Goal: Ask a question

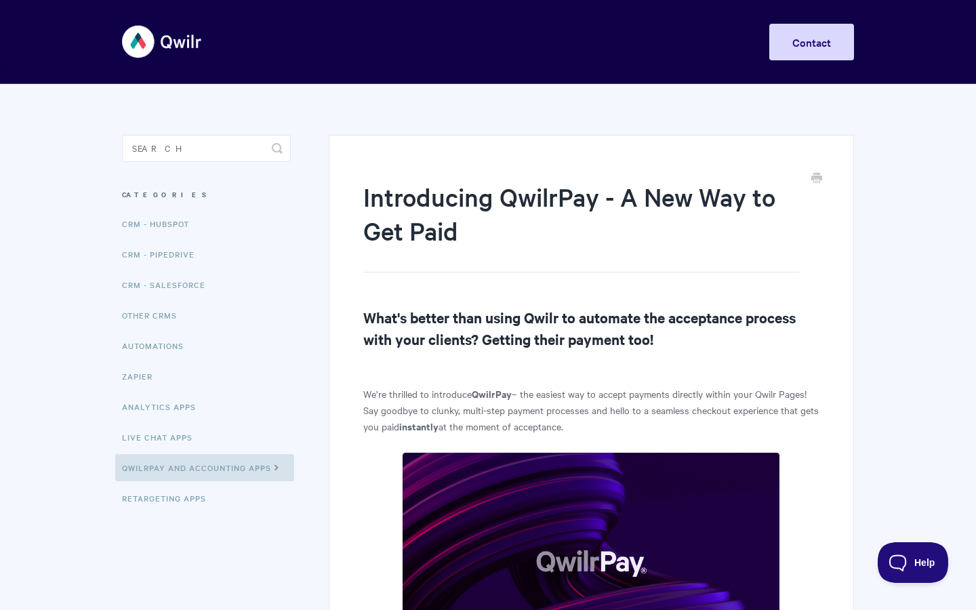
scroll to position [157, 0]
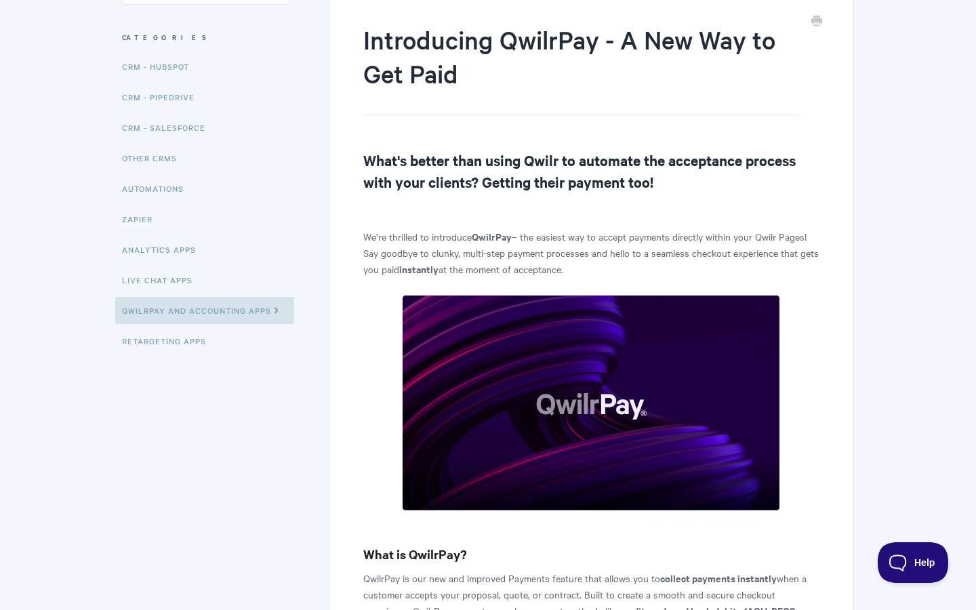
click at [556, 255] on p "We’re thrilled to introduce QwilrPay – the easiest way to accept payments direc…" at bounding box center [591, 252] width 456 height 49
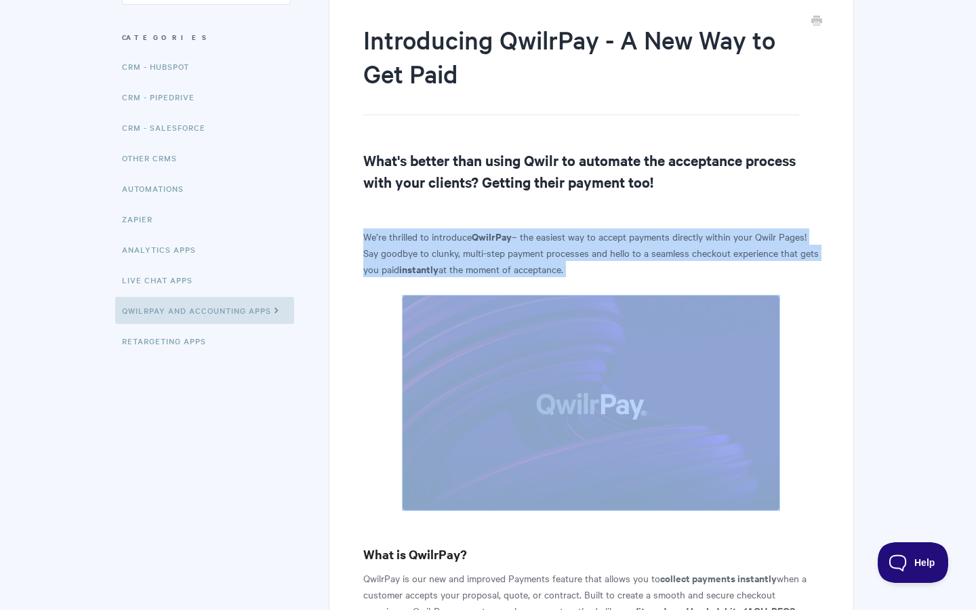
click at [556, 255] on p "We’re thrilled to introduce QwilrPay – the easiest way to accept payments direc…" at bounding box center [591, 252] width 456 height 49
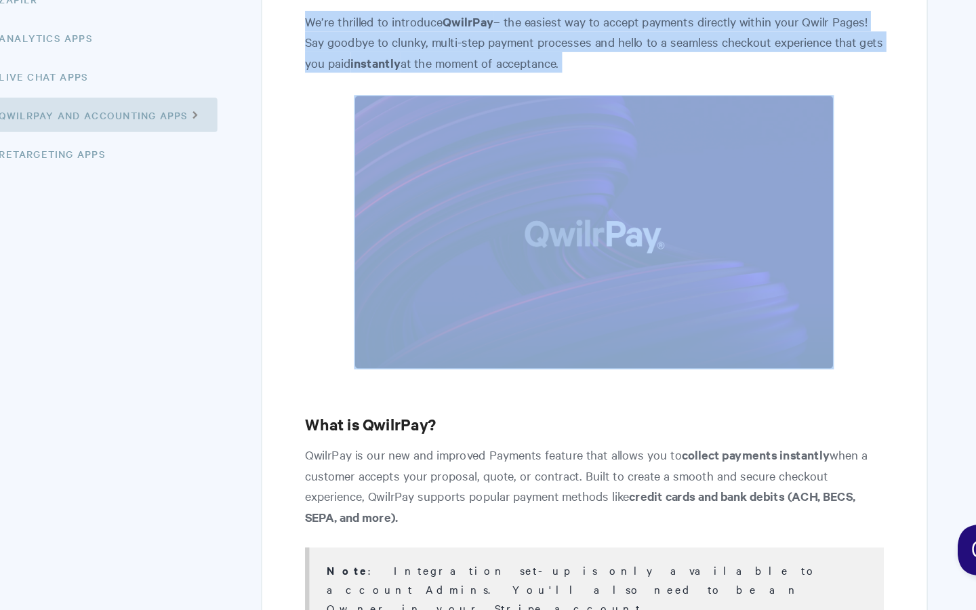
scroll to position [442, 0]
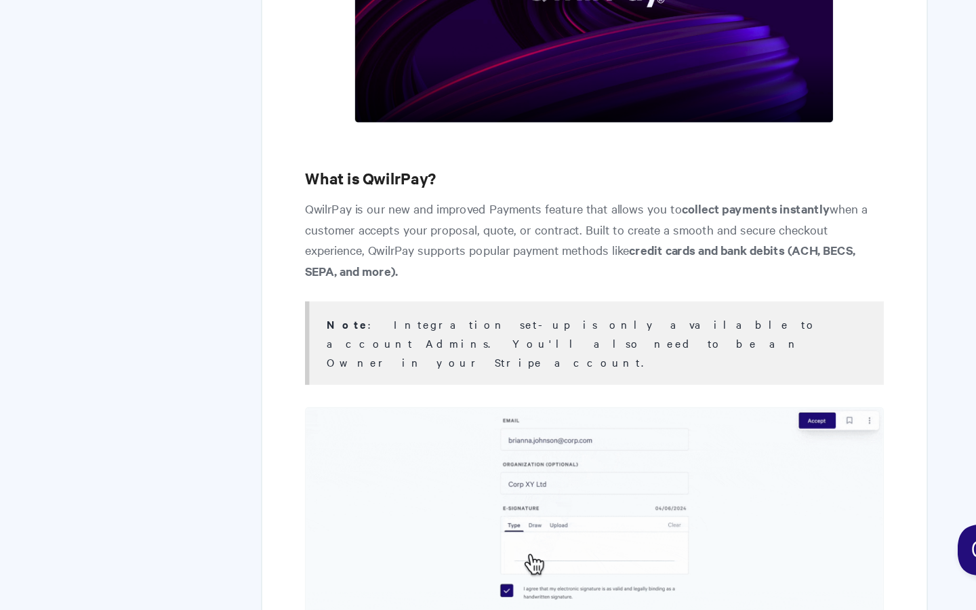
click at [581, 299] on p "QwilrPay is our new and improved Payments feature that allows you to collect pa…" at bounding box center [591, 317] width 456 height 65
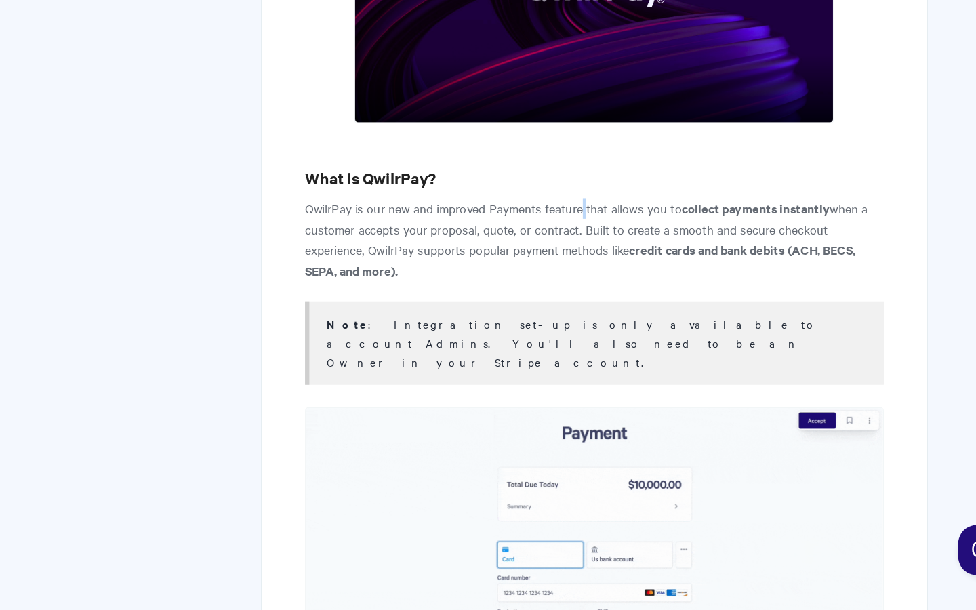
click at [581, 299] on p "QwilrPay is our new and improved Payments feature that allows you to collect pa…" at bounding box center [591, 317] width 456 height 65
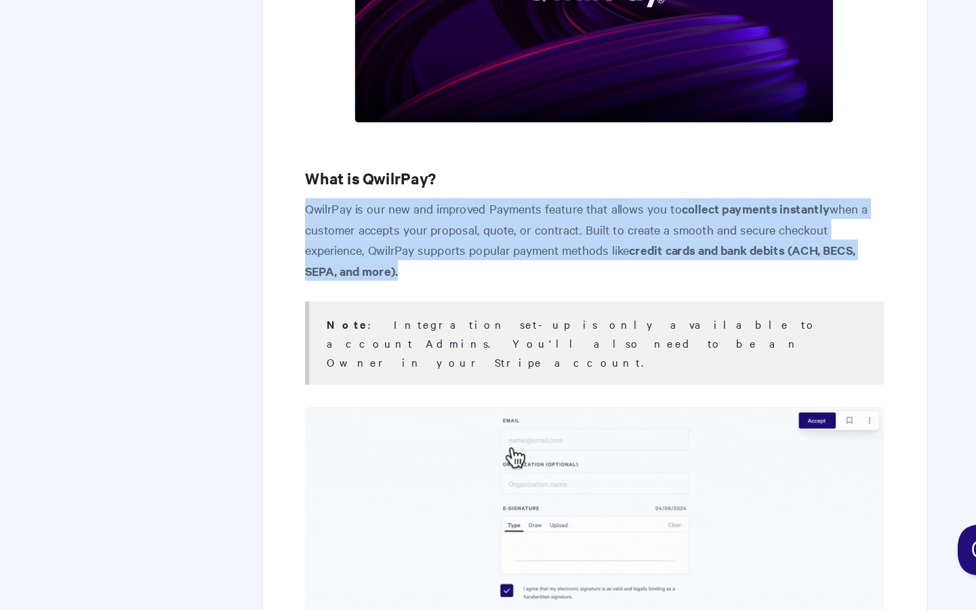
click at [581, 299] on p "QwilrPay is our new and improved Payments feature that allows you to collect pa…" at bounding box center [591, 317] width 456 height 65
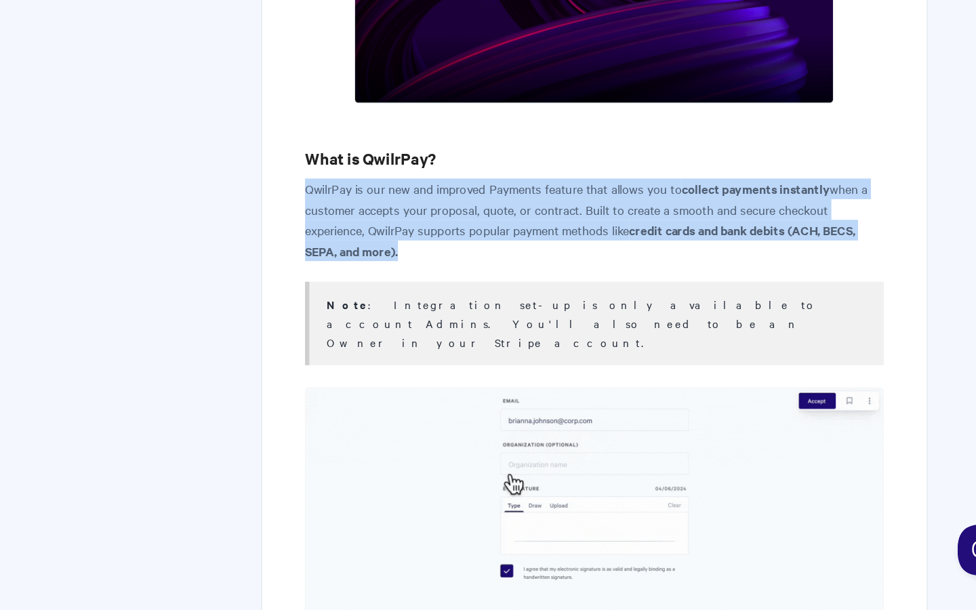
scroll to position [460, 0]
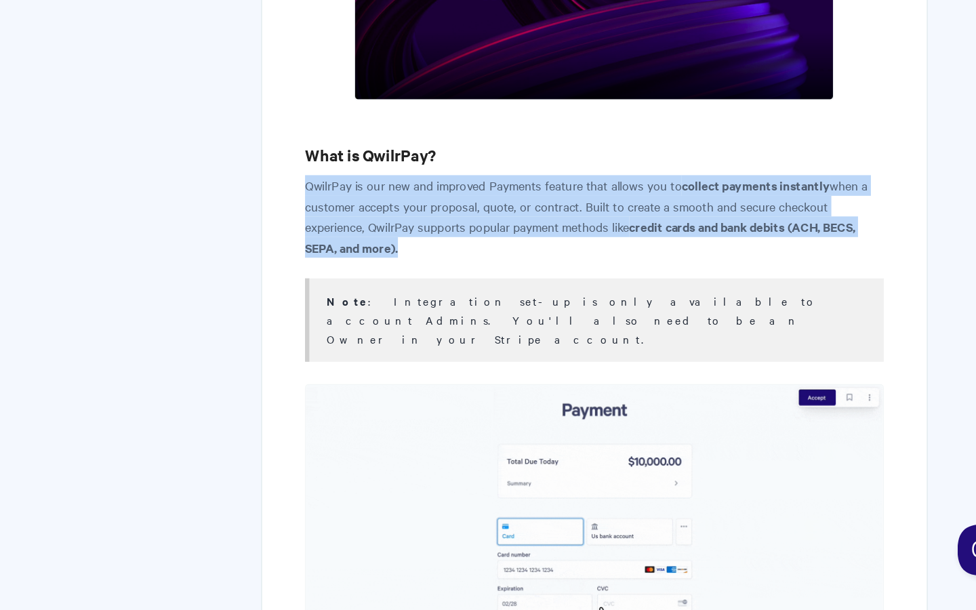
click at [581, 299] on p "QwilrPay is our new and improved Payments feature that allows you to collect pa…" at bounding box center [591, 299] width 456 height 65
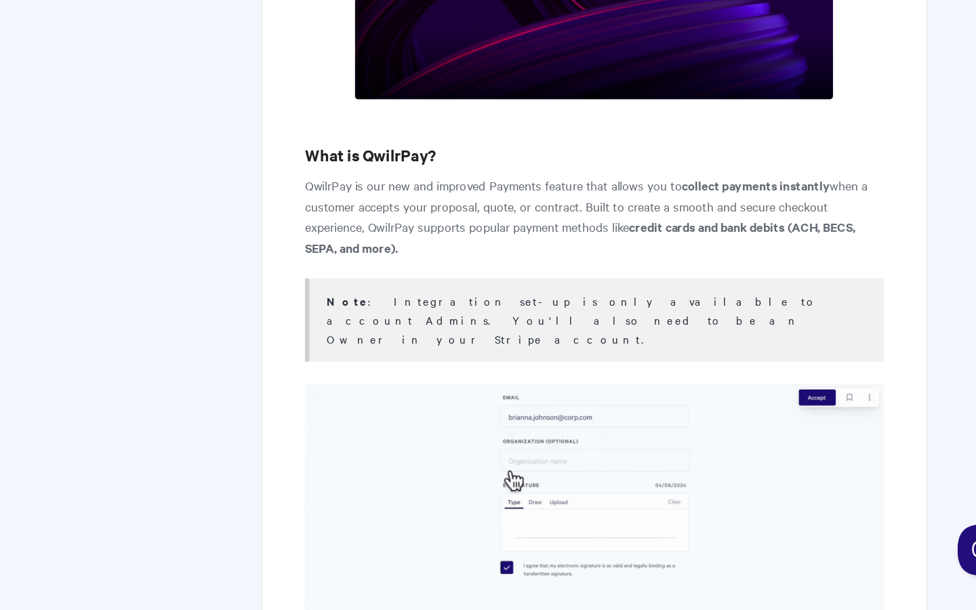
click at [556, 295] on p "QwilrPay is our new and improved Payments feature that allows you to collect pa…" at bounding box center [591, 299] width 456 height 65
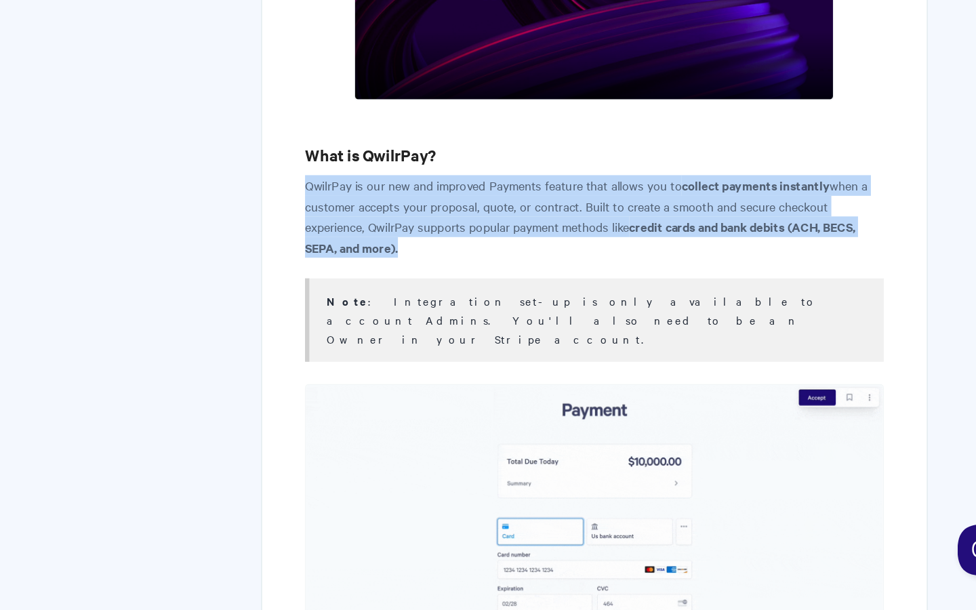
click at [556, 295] on p "QwilrPay is our new and improved Payments feature that allows you to collect pa…" at bounding box center [591, 299] width 456 height 65
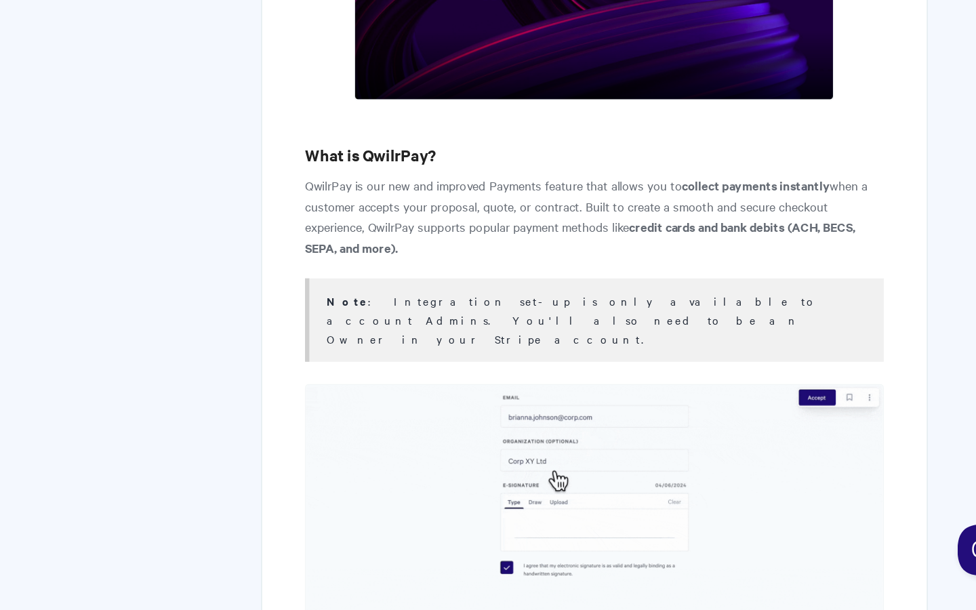
click at [536, 295] on p "QwilrPay is our new and improved Payments feature that allows you to collect pa…" at bounding box center [591, 299] width 456 height 65
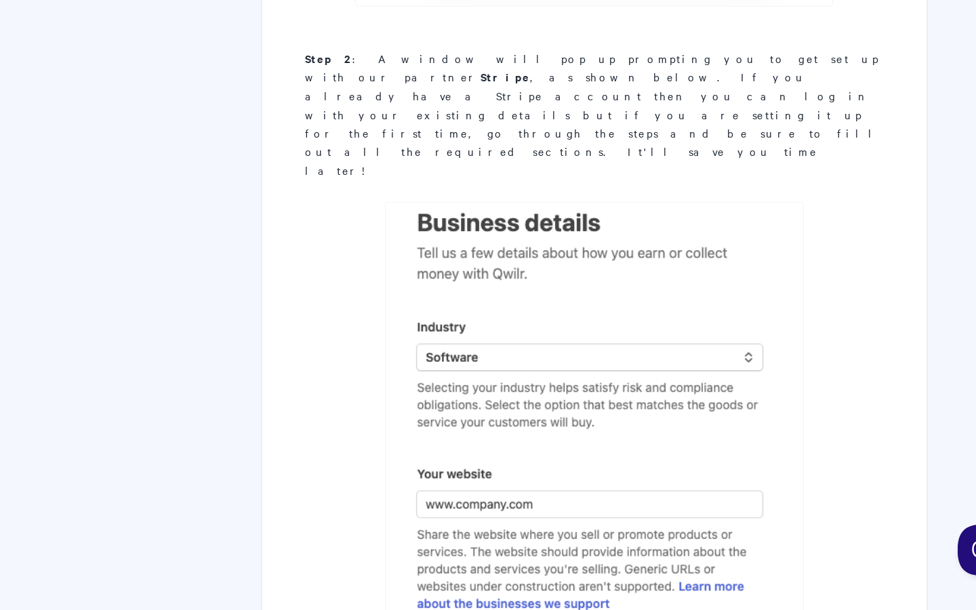
scroll to position [1944, 0]
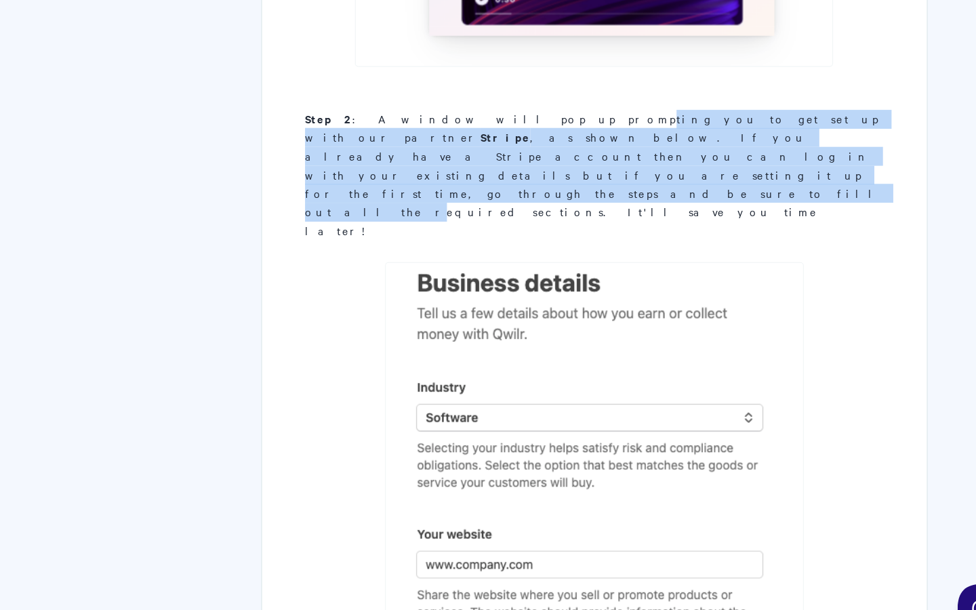
drag, startPoint x: 493, startPoint y: 150, endPoint x: 494, endPoint y: 182, distance: 31.9
click at [494, 181] on div "Step 2 : A window will pop up prompting you to get set up with our partner Stri…" at bounding box center [591, 220] width 456 height 103
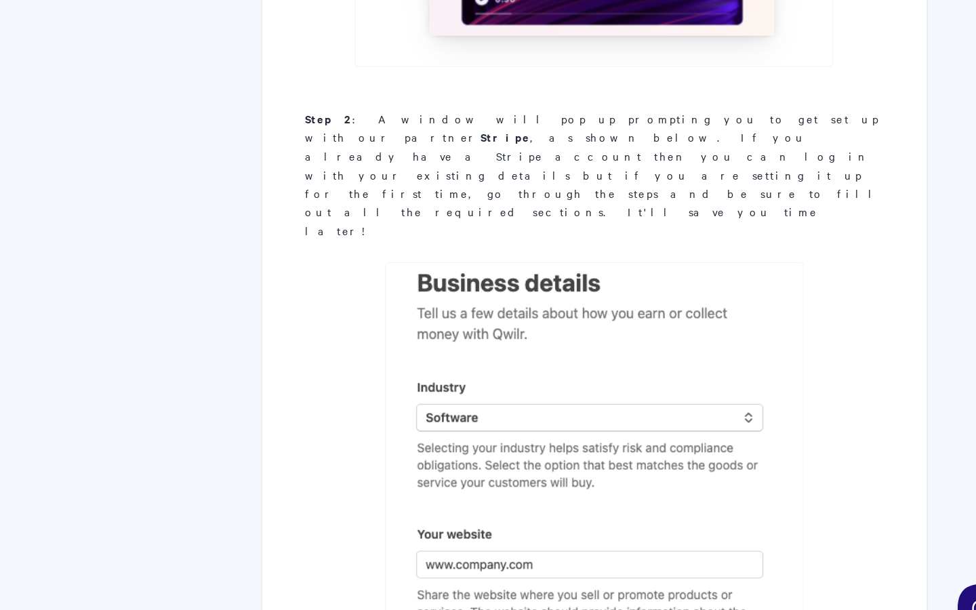
click at [494, 182] on div "Step 2 : A window will pop up prompting you to get set up with our partner Stri…" at bounding box center [591, 220] width 456 height 103
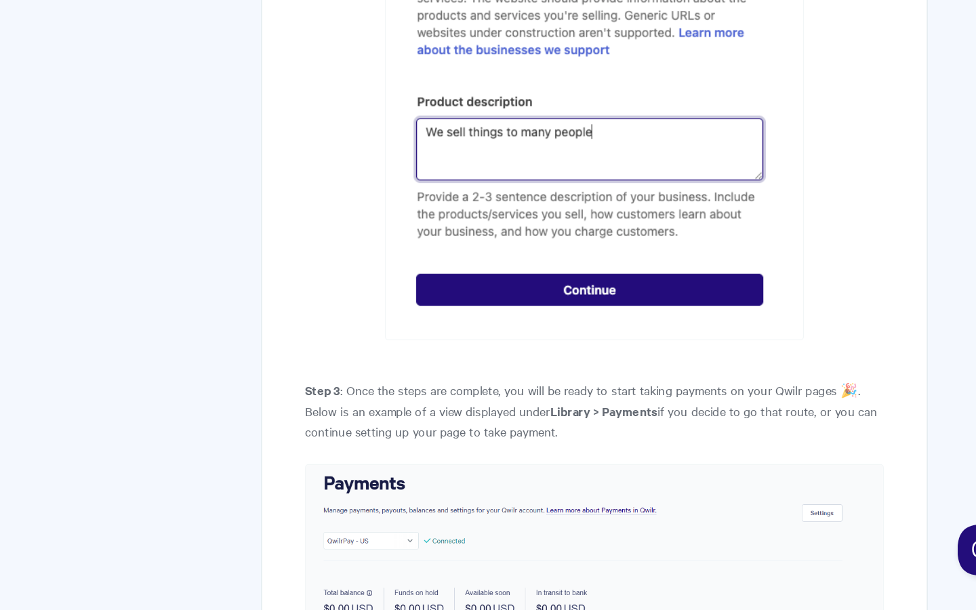
scroll to position [2417, 0]
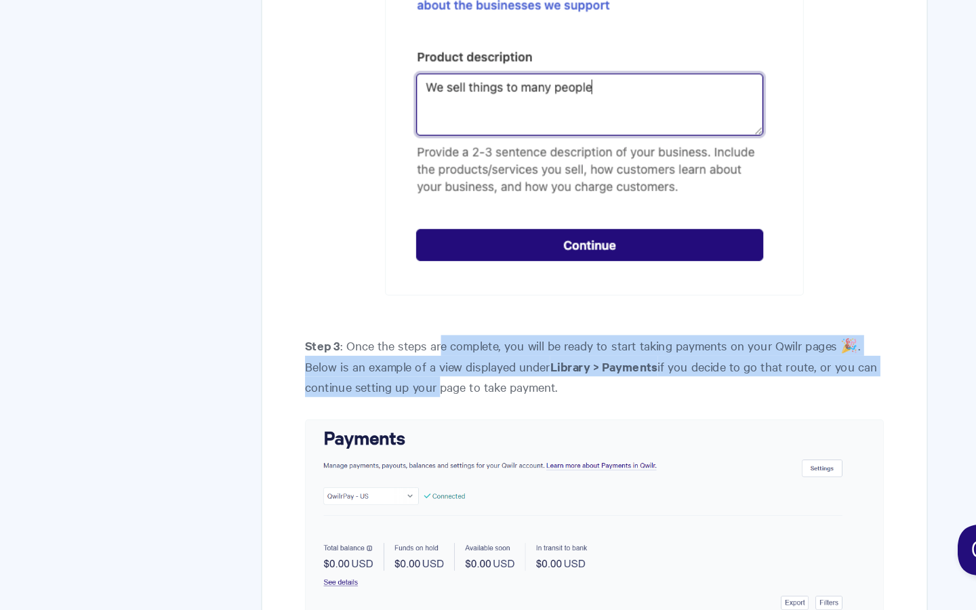
drag, startPoint x: 468, startPoint y: 308, endPoint x: 471, endPoint y: 344, distance: 36.1
click at [471, 393] on p "Step 3 : Once the steps are complete, you will be ready to start taking payment…" at bounding box center [591, 417] width 456 height 49
drag, startPoint x: 471, startPoint y: 344, endPoint x: 471, endPoint y: 317, distance: 27.1
click at [471, 393] on p "Step 3 : Once the steps are complete, you will be ready to start taking payment…" at bounding box center [591, 417] width 456 height 49
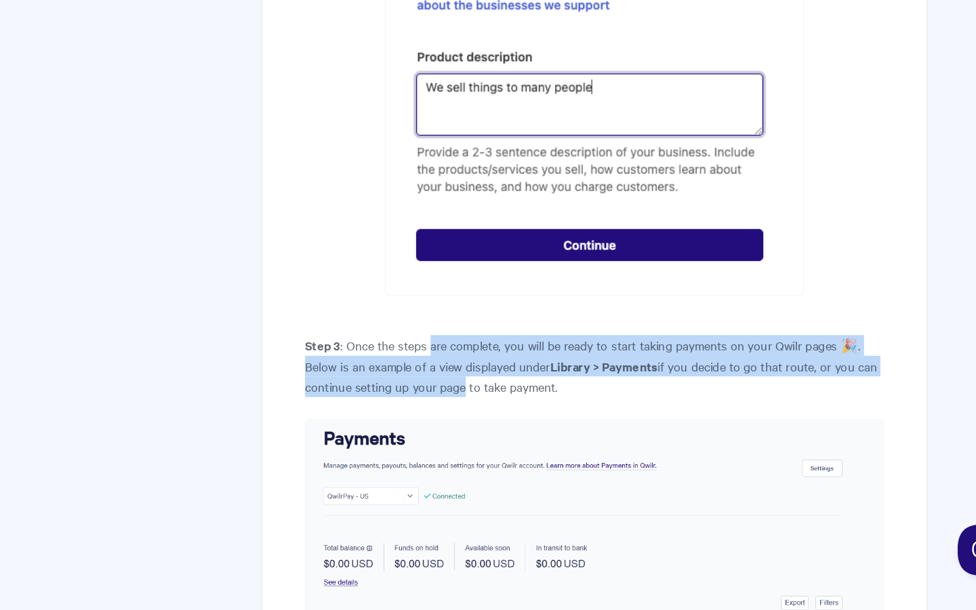
click at [471, 393] on p "Step 3 : Once the steps are complete, you will be ready to start taking payment…" at bounding box center [591, 417] width 456 height 49
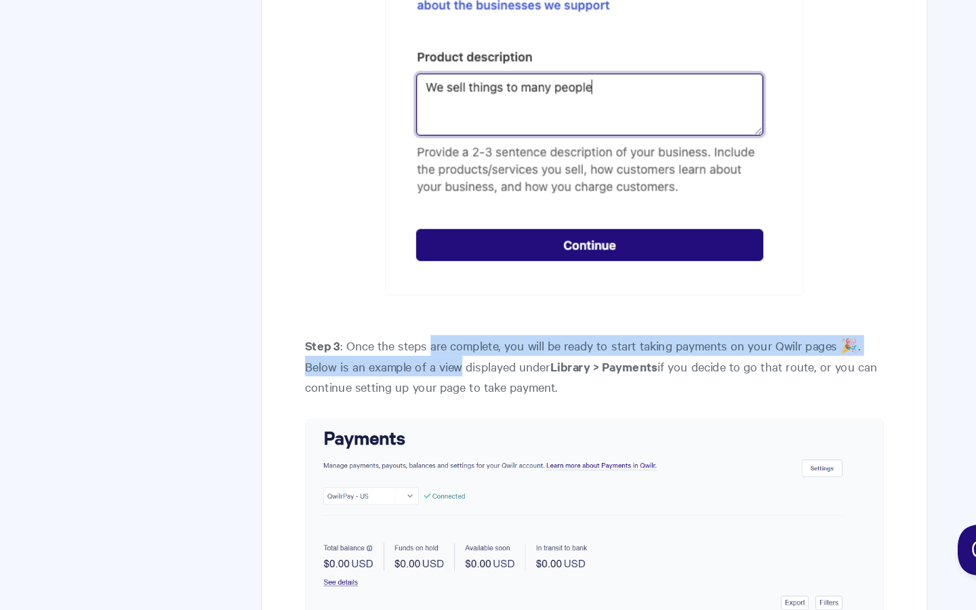
drag, startPoint x: 471, startPoint y: 317, endPoint x: 473, endPoint y: 337, distance: 20.4
click at [473, 393] on p "Step 3 : Once the steps are complete, you will be ready to start taking payment…" at bounding box center [591, 417] width 456 height 49
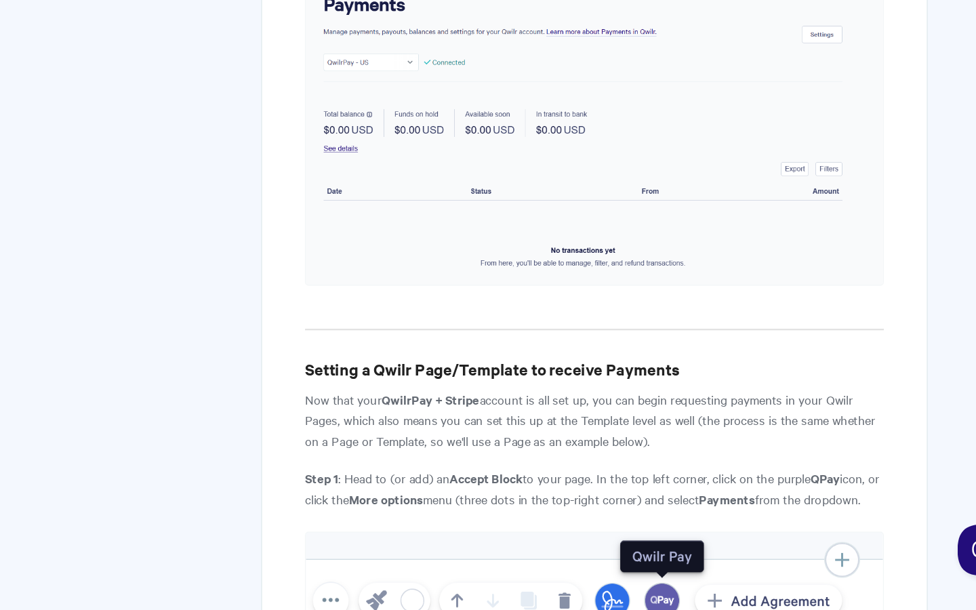
scroll to position [2800, 0]
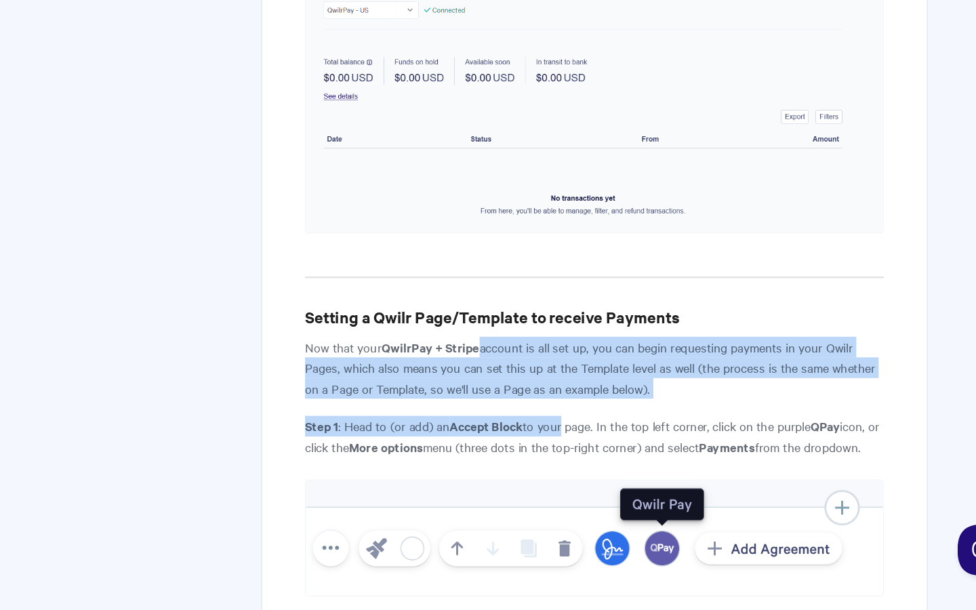
drag, startPoint x: 501, startPoint y: 321, endPoint x: 571, endPoint y: 390, distance: 97.8
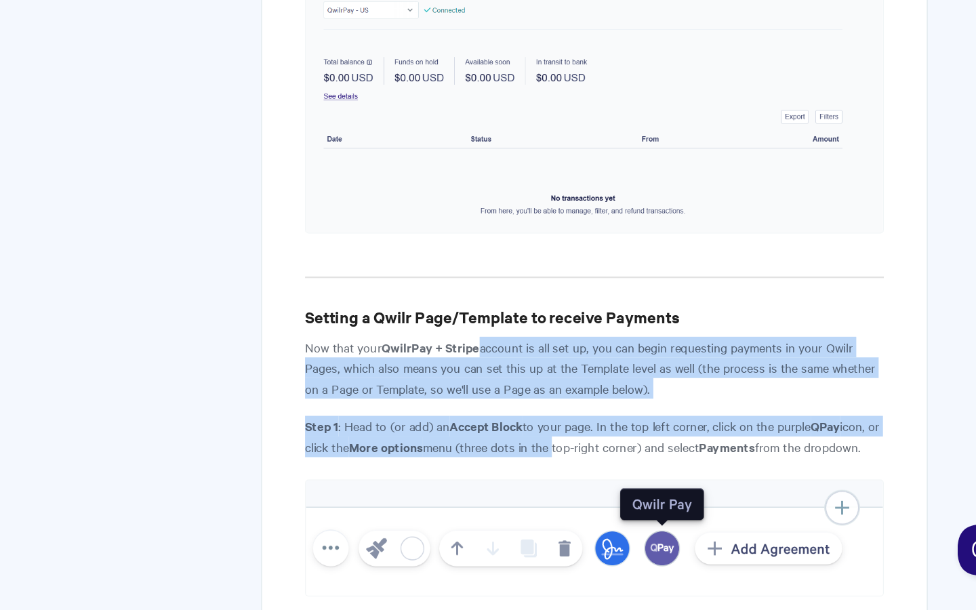
click at [571, 457] on p "Step 1 : Head to (or add) an Accept Block to your page. In the top left corner,…" at bounding box center [591, 473] width 456 height 33
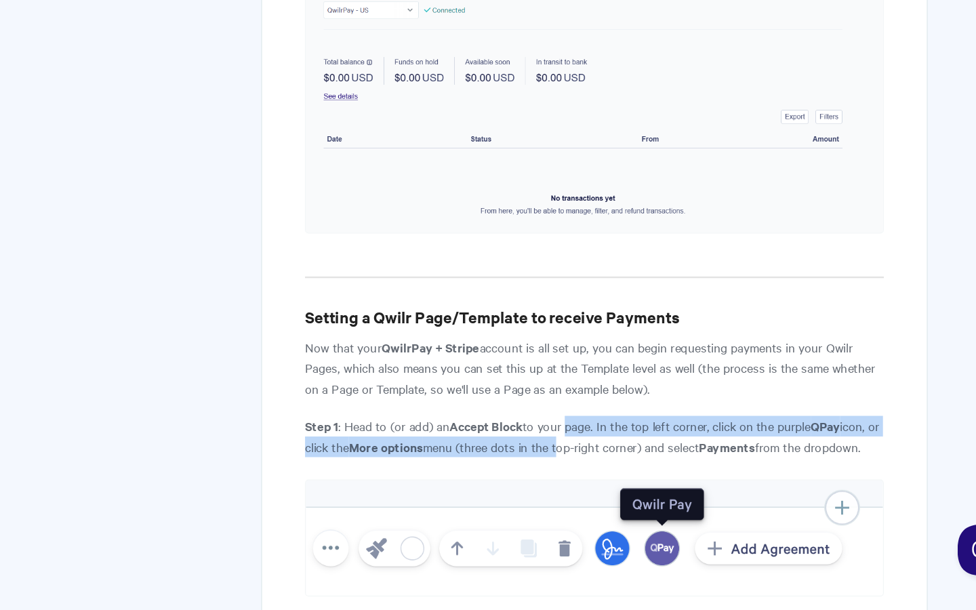
drag, startPoint x: 571, startPoint y: 390, endPoint x: 567, endPoint y: 379, distance: 11.6
click at [567, 457] on p "Step 1 : Head to (or add) an Accept Block to your page. In the top left corner,…" at bounding box center [591, 473] width 456 height 33
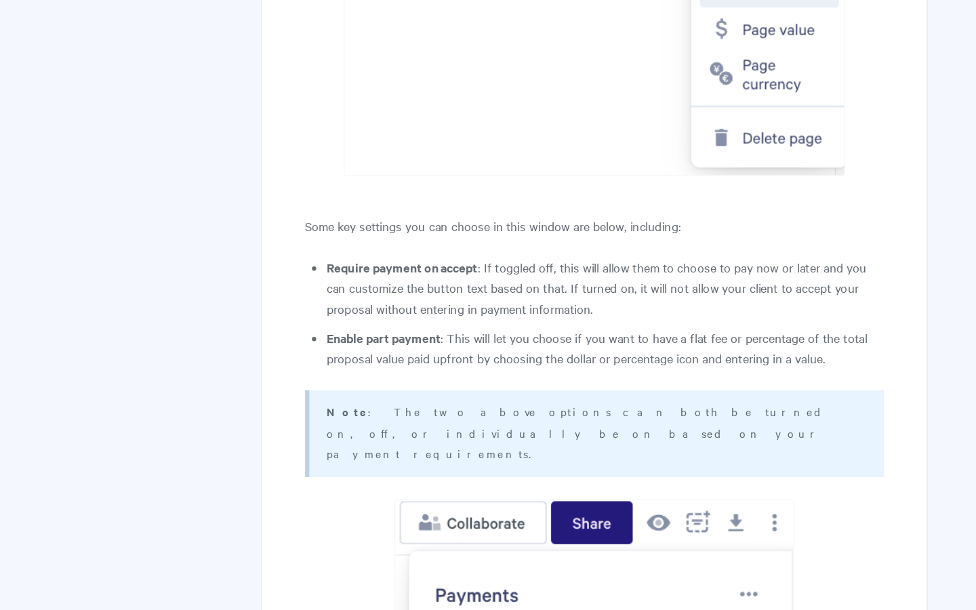
scroll to position [3632, 0]
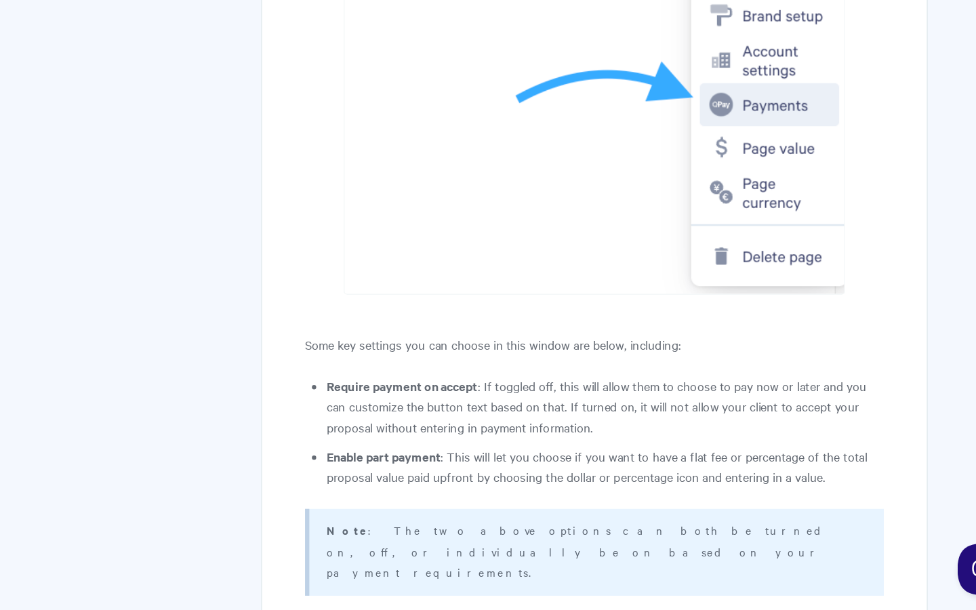
click at [552, 410] on li "Require payment on accept : If toggled off, this will allow them to choose to p…" at bounding box center [599, 434] width 439 height 49
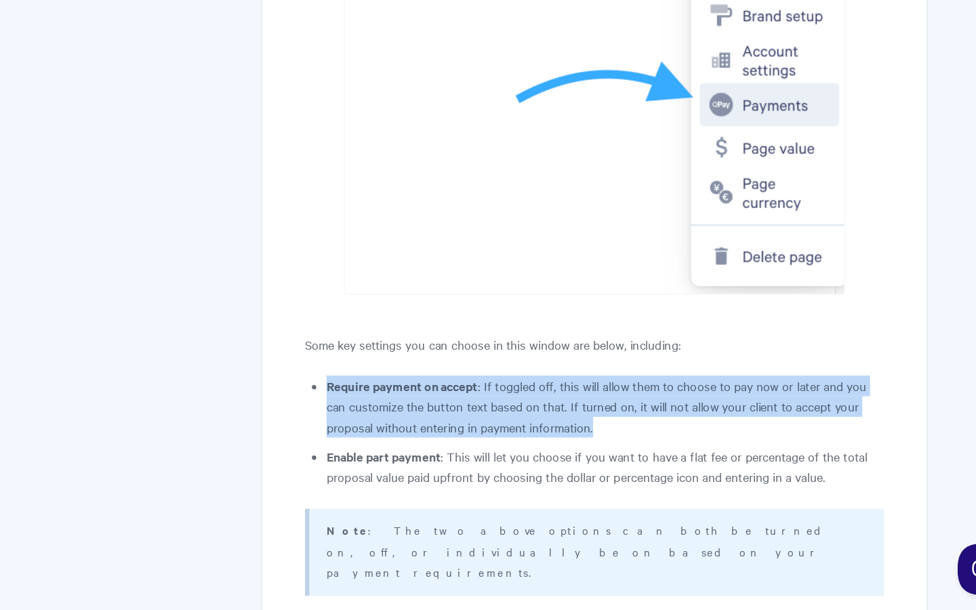
click at [552, 410] on li "Require payment on accept : If toggled off, this will allow them to choose to p…" at bounding box center [599, 434] width 439 height 49
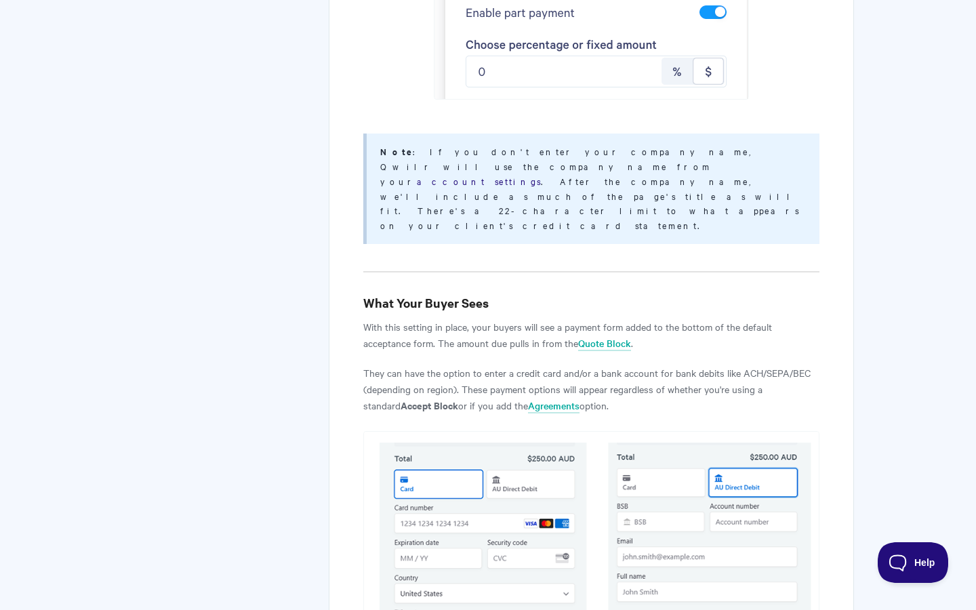
scroll to position [4660, 0]
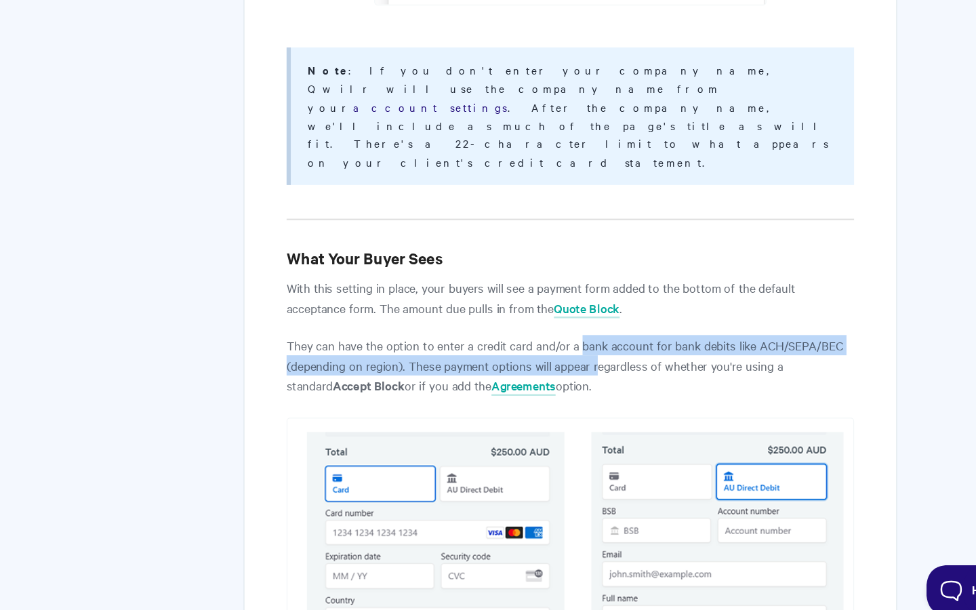
drag, startPoint x: 615, startPoint y: 222, endPoint x: 601, endPoint y: 203, distance: 23.9
click at [601, 357] on p "They can have the option to enter a credit card and/or a bank account for bank …" at bounding box center [591, 381] width 456 height 49
drag, startPoint x: 601, startPoint y: 203, endPoint x: 607, endPoint y: 216, distance: 14.2
click at [607, 357] on p "They can have the option to enter a credit card and/or a bank account for bank …" at bounding box center [591, 381] width 456 height 49
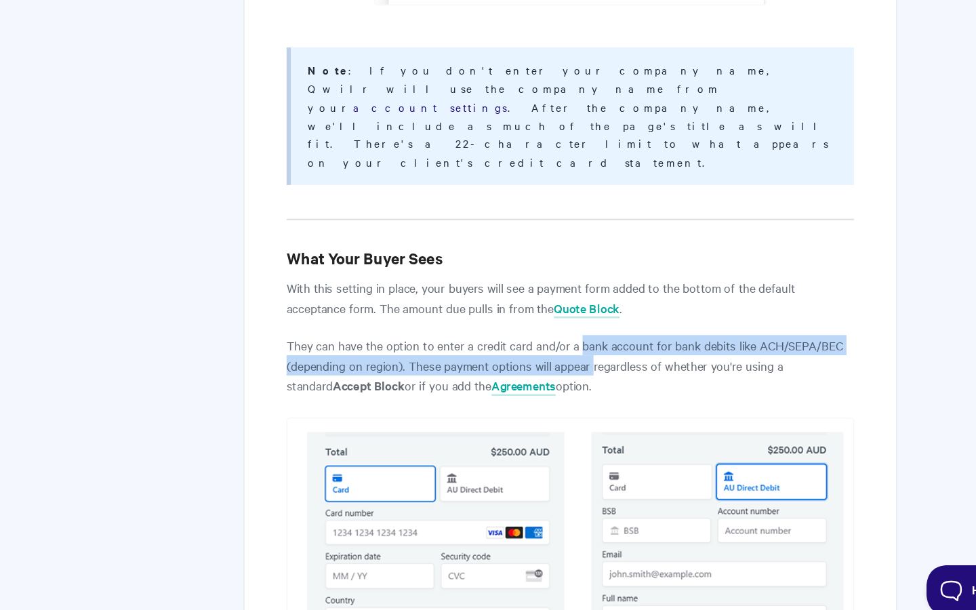
click at [607, 357] on p "They can have the option to enter a credit card and/or a bank account for bank …" at bounding box center [591, 381] width 456 height 49
drag, startPoint x: 607, startPoint y: 216, endPoint x: 594, endPoint y: 197, distance: 22.4
click at [594, 357] on p "They can have the option to enter a credit card and/or a bank account for bank …" at bounding box center [591, 381] width 456 height 49
drag, startPoint x: 594, startPoint y: 197, endPoint x: 600, endPoint y: 212, distance: 15.9
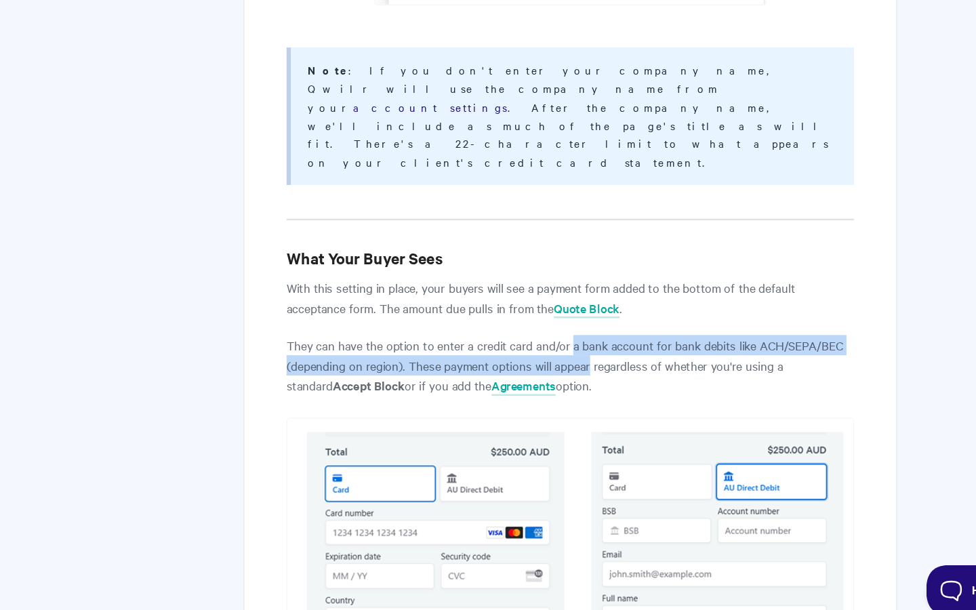
click at [600, 357] on p "They can have the option to enter a credit card and/or a bank account for bank …" at bounding box center [591, 381] width 456 height 49
drag, startPoint x: 600, startPoint y: 212, endPoint x: 586, endPoint y: 194, distance: 22.6
click at [586, 357] on p "They can have the option to enter a credit card and/or a bank account for bank …" at bounding box center [591, 381] width 456 height 49
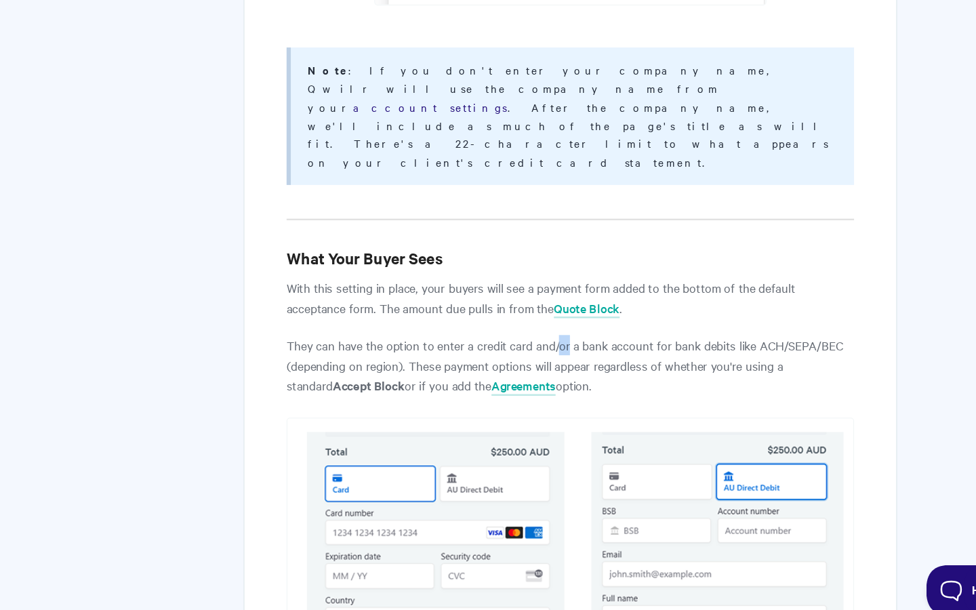
drag, startPoint x: 586, startPoint y: 194, endPoint x: 590, endPoint y: 211, distance: 16.9
click at [590, 357] on p "They can have the option to enter a credit card and/or a bank account for bank …" at bounding box center [591, 381] width 456 height 49
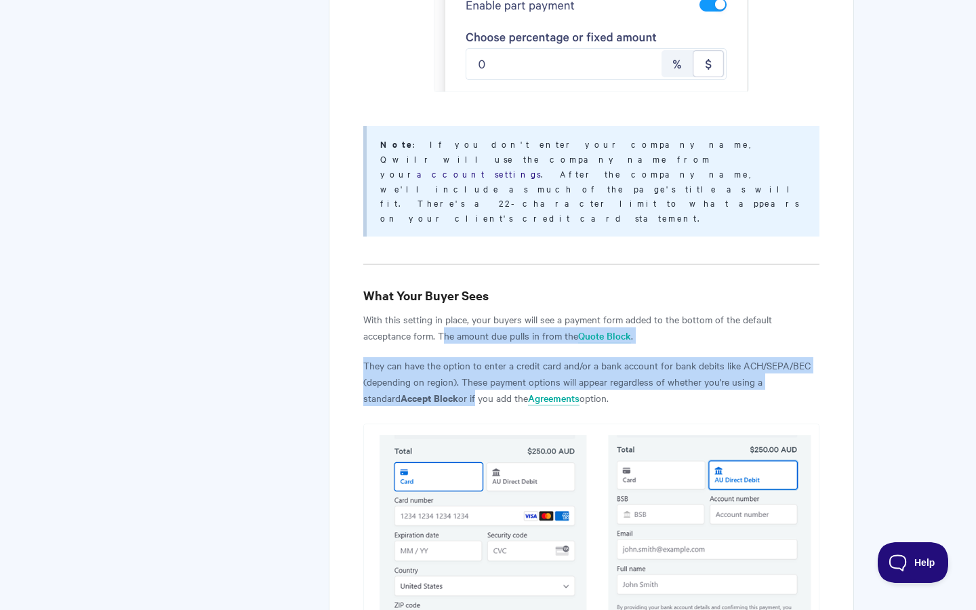
drag, startPoint x: 438, startPoint y: 231, endPoint x: 444, endPoint y: 163, distance: 68.7
click at [444, 311] on p "With this setting in place, your buyers will see a payment form added to the bo…" at bounding box center [591, 327] width 456 height 33
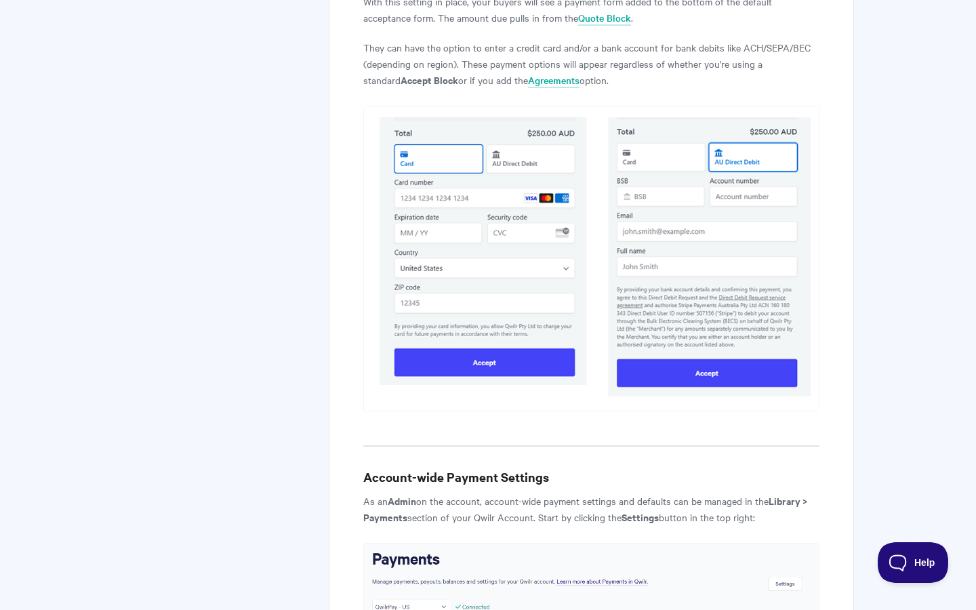
scroll to position [5165, 0]
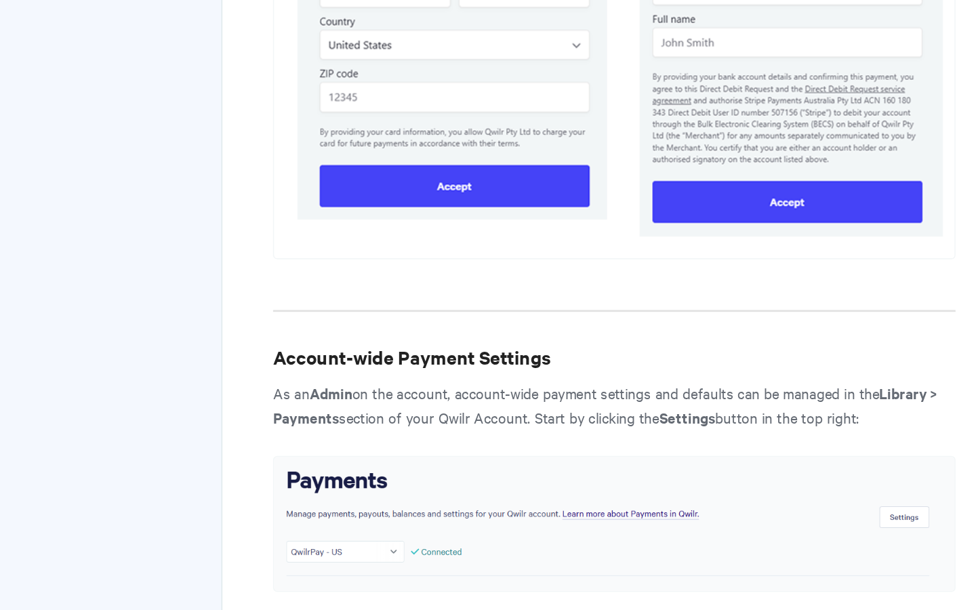
drag, startPoint x: 562, startPoint y: 143, endPoint x: 568, endPoint y: 159, distance: 17.4
click at [568, 306] on p "As an Admin on the account, account-wide payment settings and defaults can be m…" at bounding box center [591, 322] width 456 height 33
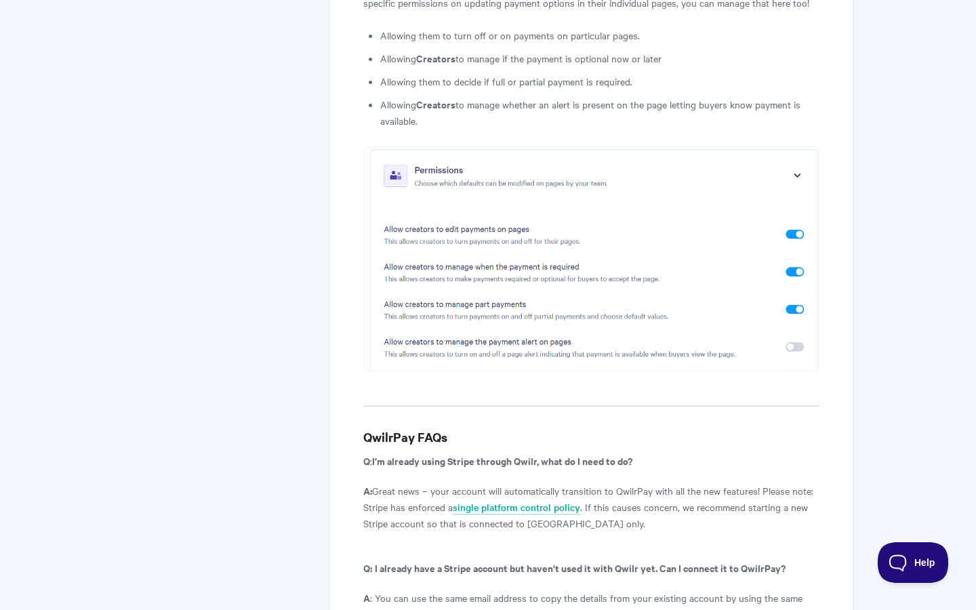
scroll to position [7041, 0]
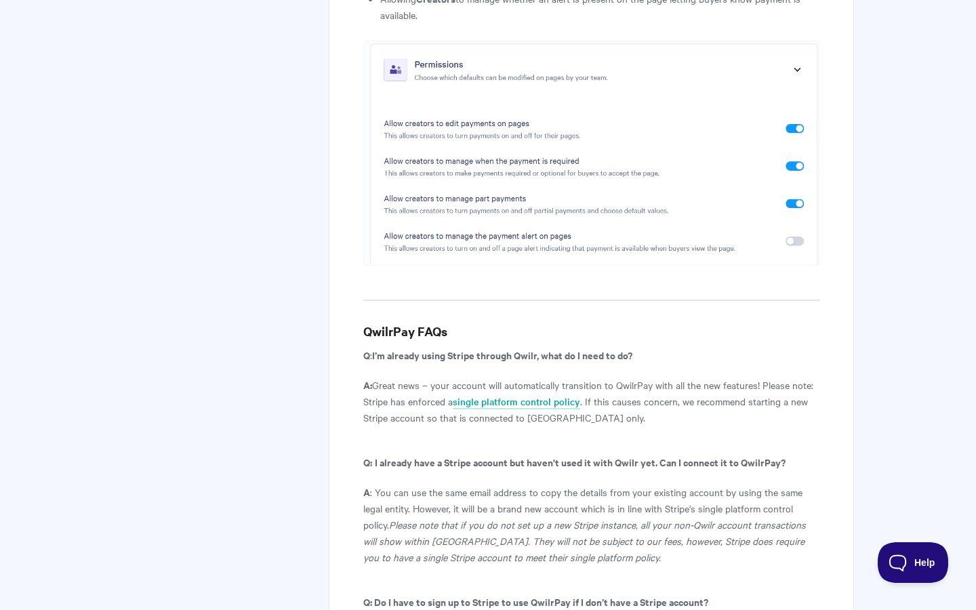
click at [655, 377] on p "A: Great news – your account will automatically transition to QwilrPay with all…" at bounding box center [591, 401] width 456 height 49
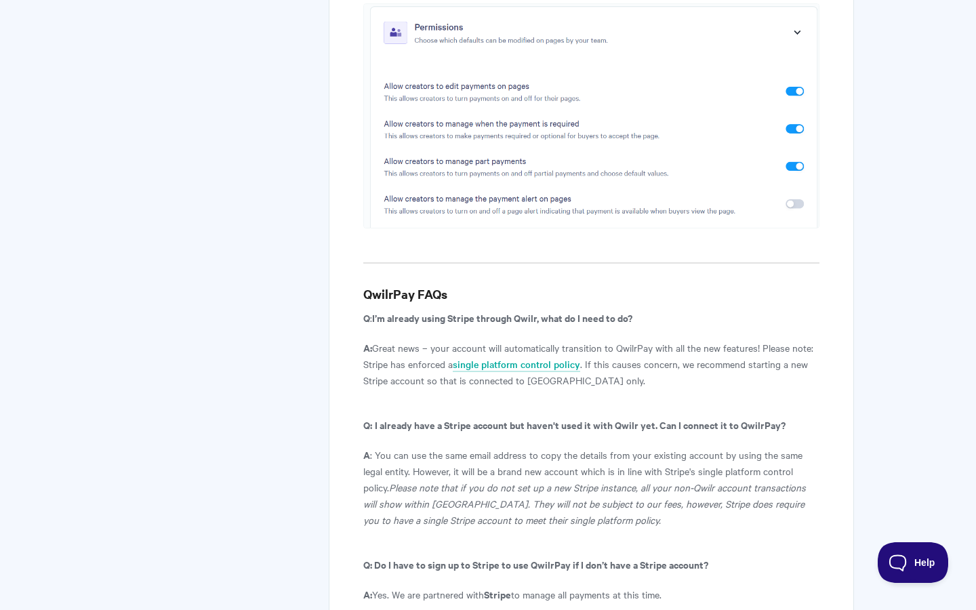
scroll to position [7137, 0]
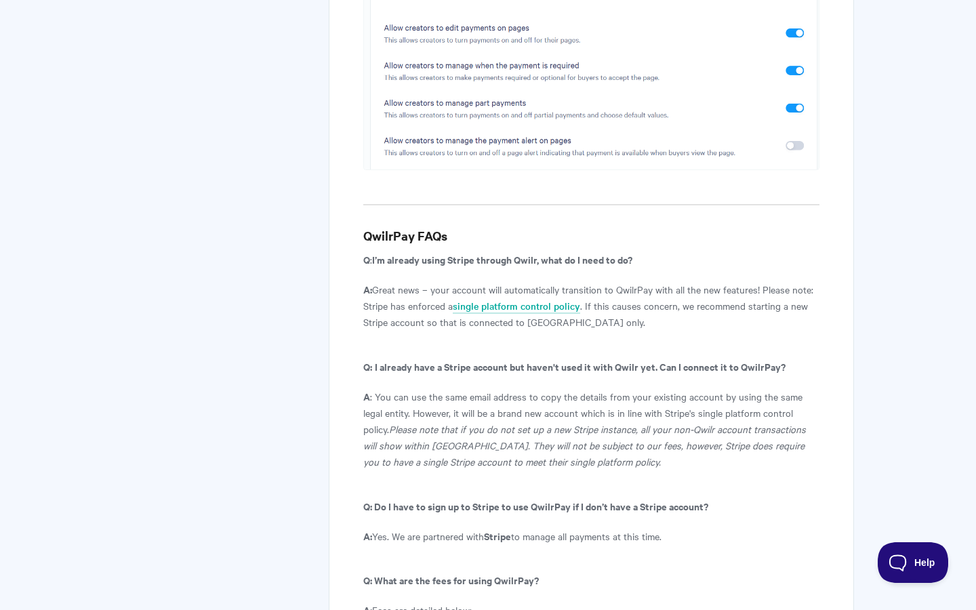
click at [655, 388] on p "A : You can use the same email address to copy the details from your existing a…" at bounding box center [591, 428] width 456 height 81
click at [532, 388] on p "A : You can use the same email address to copy the details from your existing a…" at bounding box center [591, 428] width 456 height 81
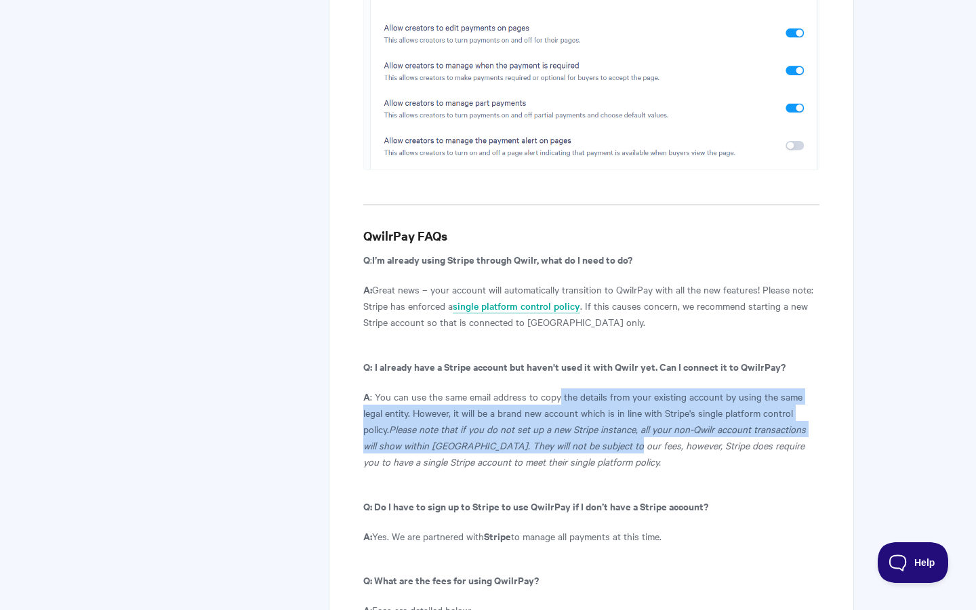
drag, startPoint x: 558, startPoint y: 231, endPoint x: 615, endPoint y: 284, distance: 77.2
click at [615, 388] on p "A : You can use the same email address to copy the details from your existing a…" at bounding box center [591, 428] width 456 height 81
click at [615, 422] on icon "Please note that if you do not set up a new Stripe instance, all your non-Qwilr…" at bounding box center [584, 445] width 443 height 46
drag, startPoint x: 615, startPoint y: 284, endPoint x: 582, endPoint y: 237, distance: 57.0
click at [582, 388] on p "A : You can use the same email address to copy the details from your existing a…" at bounding box center [591, 428] width 456 height 81
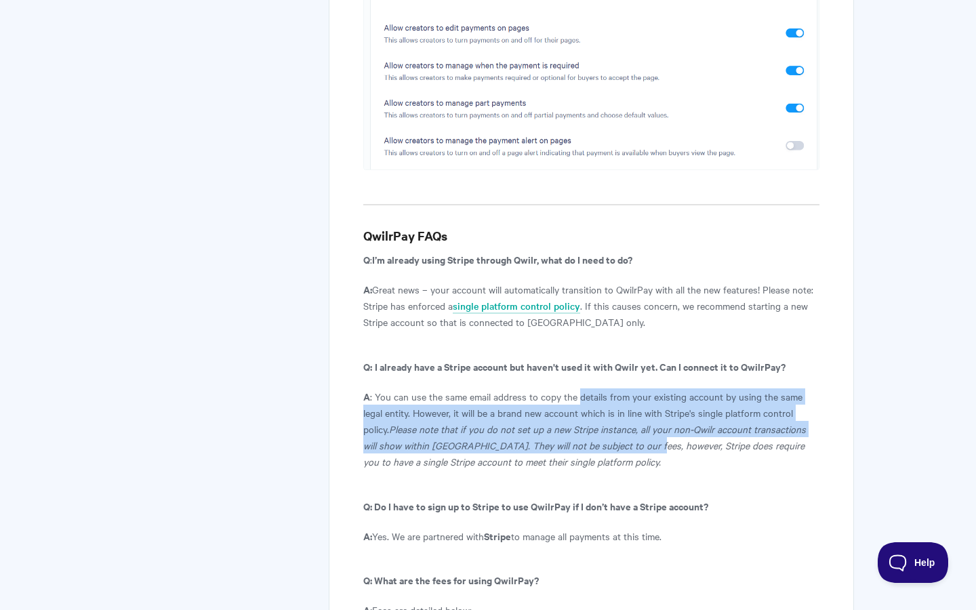
click at [582, 388] on p "A : You can use the same email address to copy the details from your existing a…" at bounding box center [591, 428] width 456 height 81
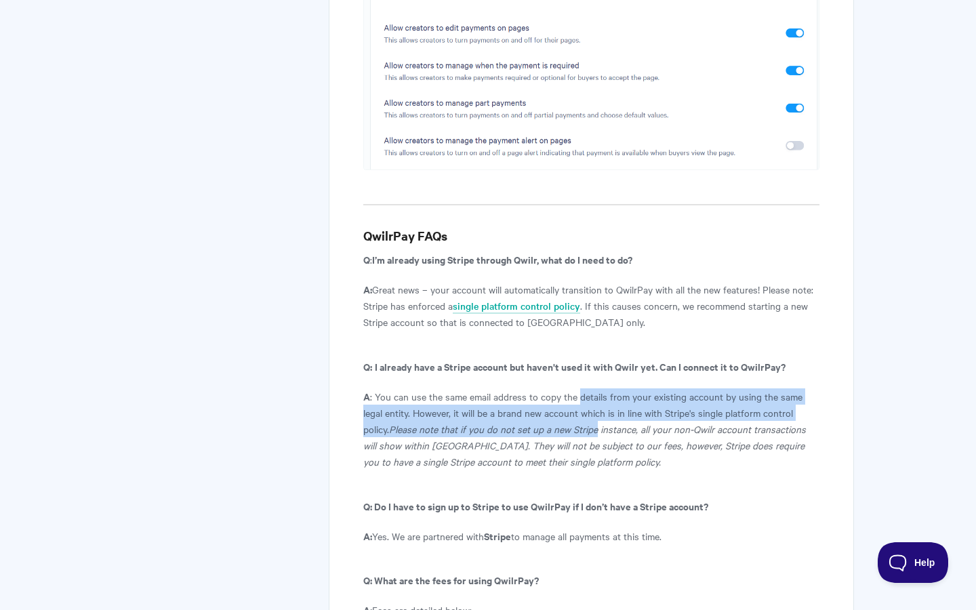
drag, startPoint x: 582, startPoint y: 237, endPoint x: 609, endPoint y: 285, distance: 54.3
click at [609, 388] on p "A : You can use the same email address to copy the details from your existing a…" at bounding box center [591, 428] width 456 height 81
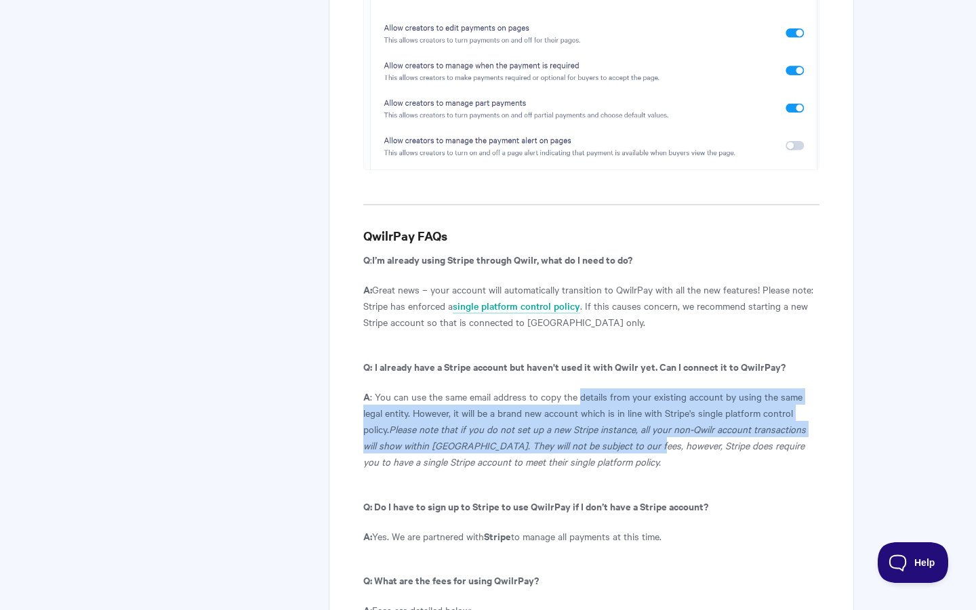
click at [609, 422] on icon "Please note that if you do not set up a new Stripe instance, all your non-Qwilr…" at bounding box center [584, 445] width 443 height 46
drag, startPoint x: 609, startPoint y: 285, endPoint x: 575, endPoint y: 229, distance: 64.7
click at [575, 388] on p "A : You can use the same email address to copy the details from your existing a…" at bounding box center [591, 428] width 456 height 81
drag, startPoint x: 575, startPoint y: 229, endPoint x: 611, endPoint y: 277, distance: 60.0
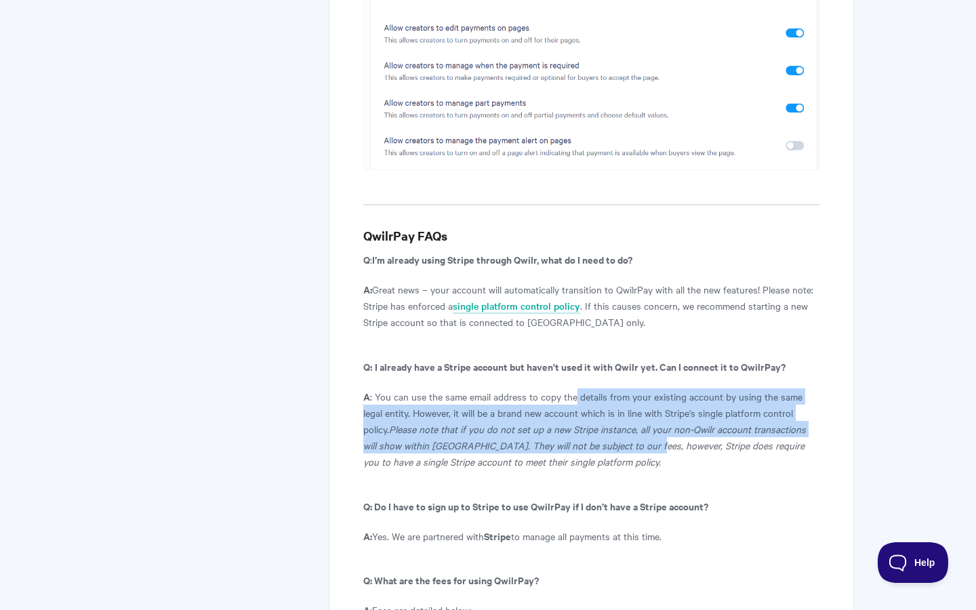
click at [611, 388] on p "A : You can use the same email address to copy the details from your existing a…" at bounding box center [591, 428] width 456 height 81
click at [611, 422] on icon "Please note that if you do not set up a new Stripe instance, all your non-Qwilr…" at bounding box center [584, 445] width 443 height 46
drag, startPoint x: 611, startPoint y: 277, endPoint x: 573, endPoint y: 223, distance: 66.2
click at [573, 388] on p "A : You can use the same email address to copy the details from your existing a…" at bounding box center [591, 428] width 456 height 81
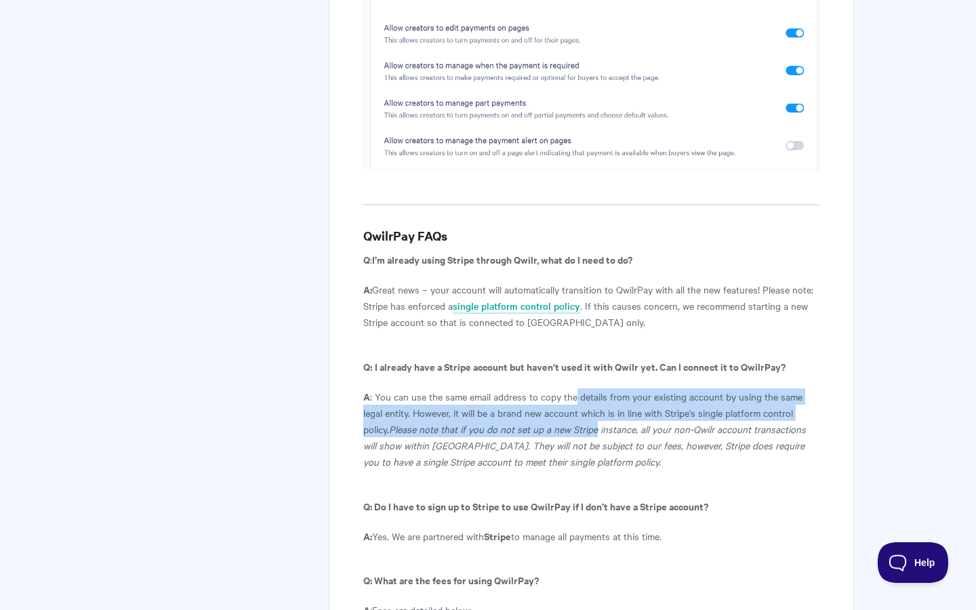
drag, startPoint x: 573, startPoint y: 223, endPoint x: 598, endPoint y: 274, distance: 57.3
click at [598, 388] on p "A : You can use the same email address to copy the details from your existing a…" at bounding box center [591, 428] width 456 height 81
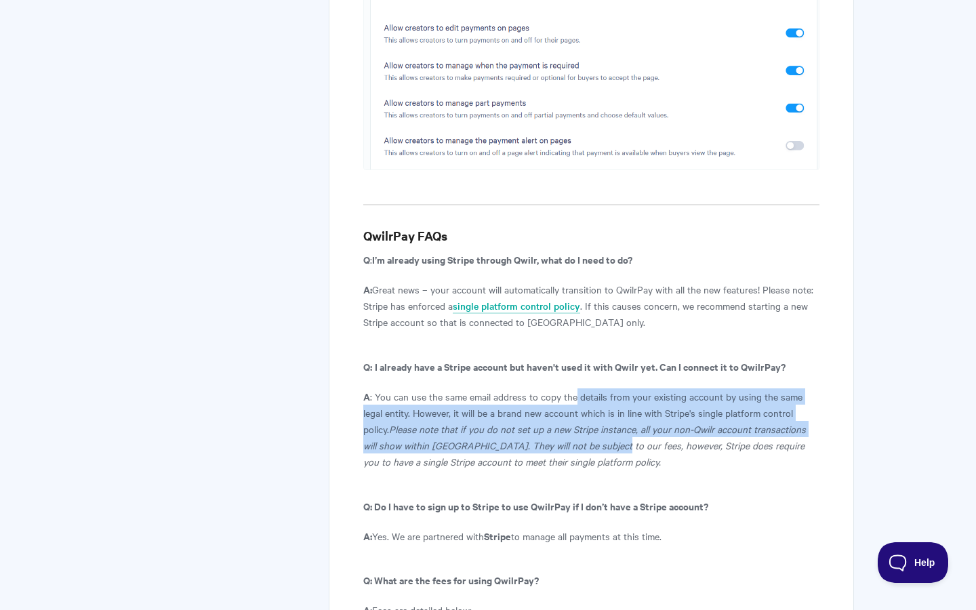
click at [598, 422] on icon "Please note that if you do not set up a new Stripe instance, all your non-Qwilr…" at bounding box center [584, 445] width 443 height 46
drag, startPoint x: 598, startPoint y: 274, endPoint x: 568, endPoint y: 223, distance: 59.9
click at [568, 388] on p "A : You can use the same email address to copy the details from your existing a…" at bounding box center [591, 428] width 456 height 81
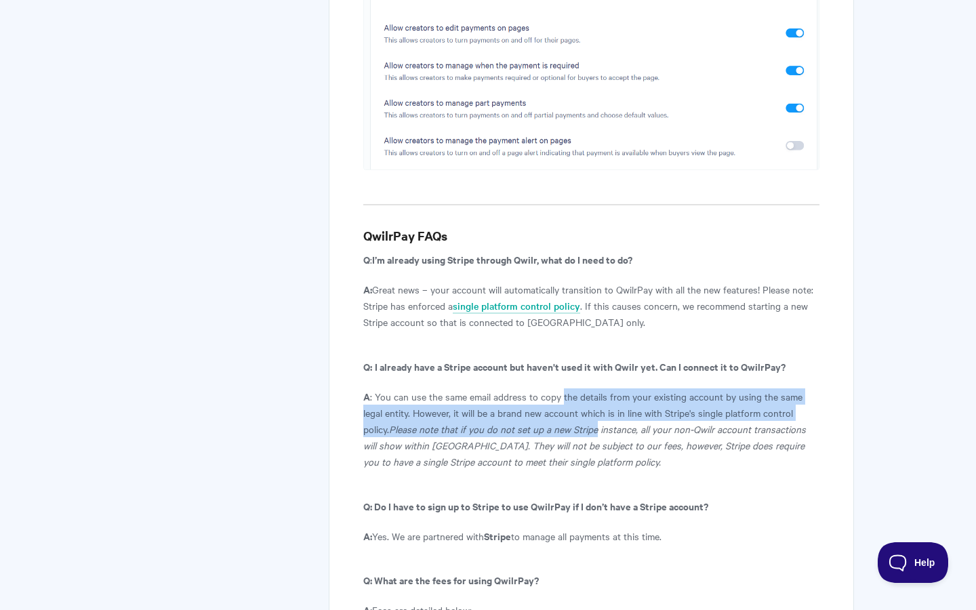
drag, startPoint x: 568, startPoint y: 223, endPoint x: 592, endPoint y: 274, distance: 56.7
click at [592, 388] on p "A : You can use the same email address to copy the details from your existing a…" at bounding box center [591, 428] width 456 height 81
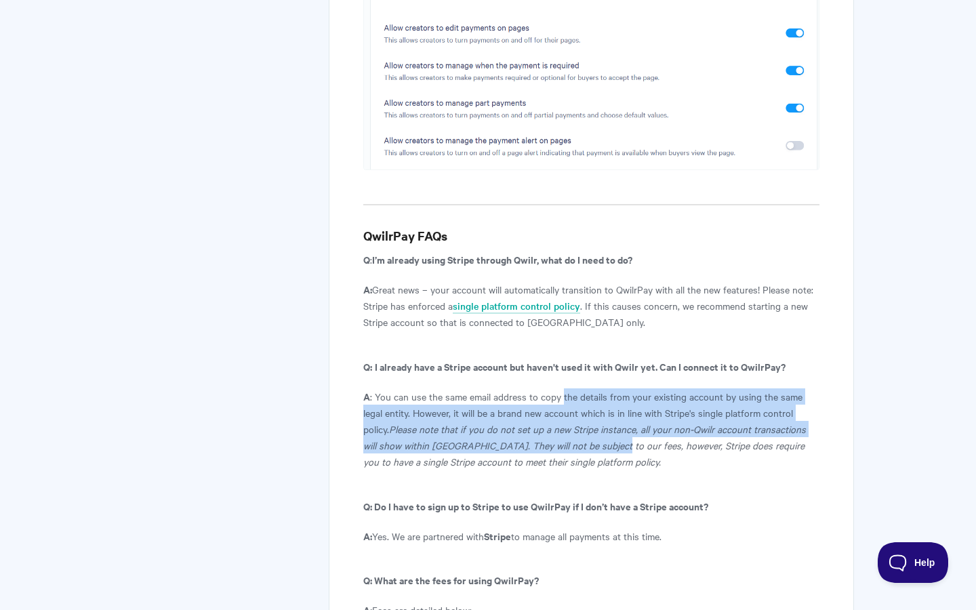
click at [592, 422] on icon "Please note that if you do not set up a new Stripe instance, all your non-Qwilr…" at bounding box center [584, 445] width 443 height 46
drag, startPoint x: 592, startPoint y: 274, endPoint x: 562, endPoint y: 226, distance: 56.8
click at [562, 388] on p "A : You can use the same email address to copy the details from your existing a…" at bounding box center [591, 428] width 456 height 81
drag, startPoint x: 562, startPoint y: 226, endPoint x: 600, endPoint y: 279, distance: 65.2
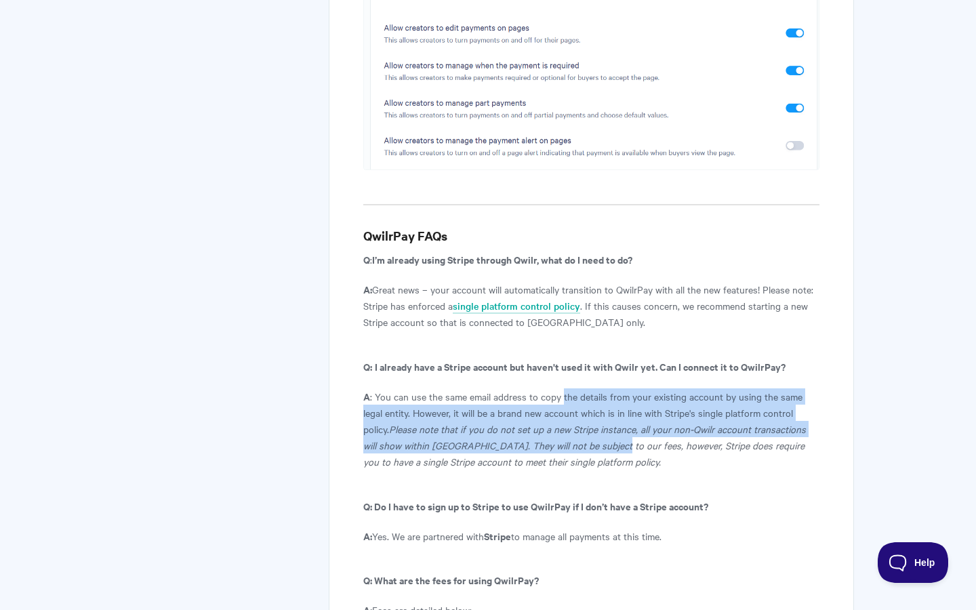
click at [600, 388] on p "A : You can use the same email address to copy the details from your existing a…" at bounding box center [591, 428] width 456 height 81
click at [600, 422] on icon "Please note that if you do not set up a new Stripe instance, all your non-Qwilr…" at bounding box center [584, 445] width 443 height 46
drag, startPoint x: 600, startPoint y: 279, endPoint x: 569, endPoint y: 225, distance: 62.2
click at [569, 388] on p "A : You can use the same email address to copy the details from your existing a…" at bounding box center [591, 428] width 456 height 81
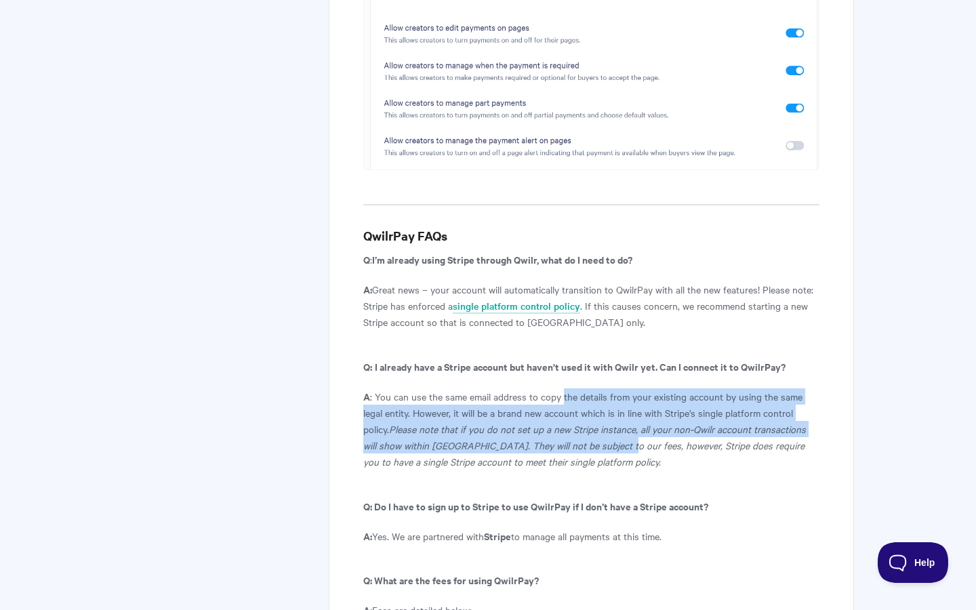
drag, startPoint x: 569, startPoint y: 225, endPoint x: 607, endPoint y: 279, distance: 65.2
click at [607, 388] on p "A : You can use the same email address to copy the details from your existing a…" at bounding box center [591, 428] width 456 height 81
click at [607, 422] on icon "Please note that if you do not set up a new Stripe instance, all your non-Qwilr…" at bounding box center [584, 445] width 443 height 46
drag, startPoint x: 607, startPoint y: 279, endPoint x: 576, endPoint y: 232, distance: 55.8
click at [576, 388] on p "A : You can use the same email address to copy the details from your existing a…" at bounding box center [591, 428] width 456 height 81
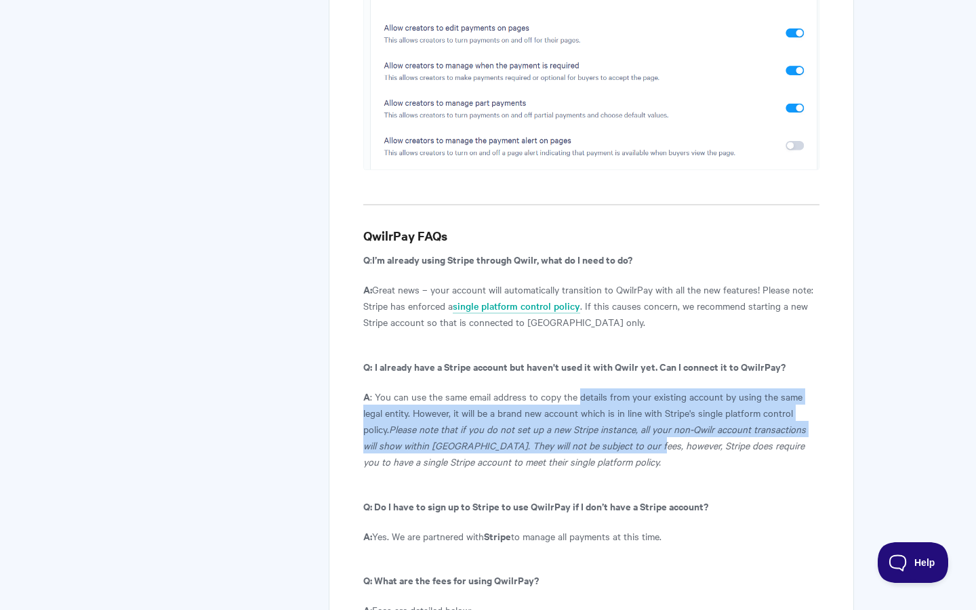
click at [576, 388] on p "A : You can use the same email address to copy the details from your existing a…" at bounding box center [591, 428] width 456 height 81
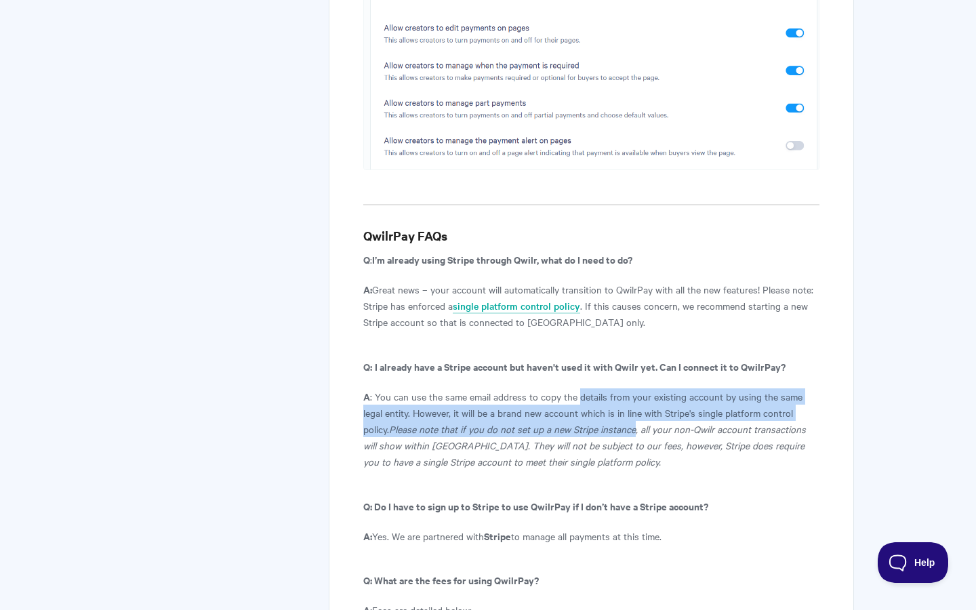
drag, startPoint x: 576, startPoint y: 232, endPoint x: 615, endPoint y: 285, distance: 66.4
click at [615, 388] on p "A : You can use the same email address to copy the details from your existing a…" at bounding box center [591, 428] width 456 height 81
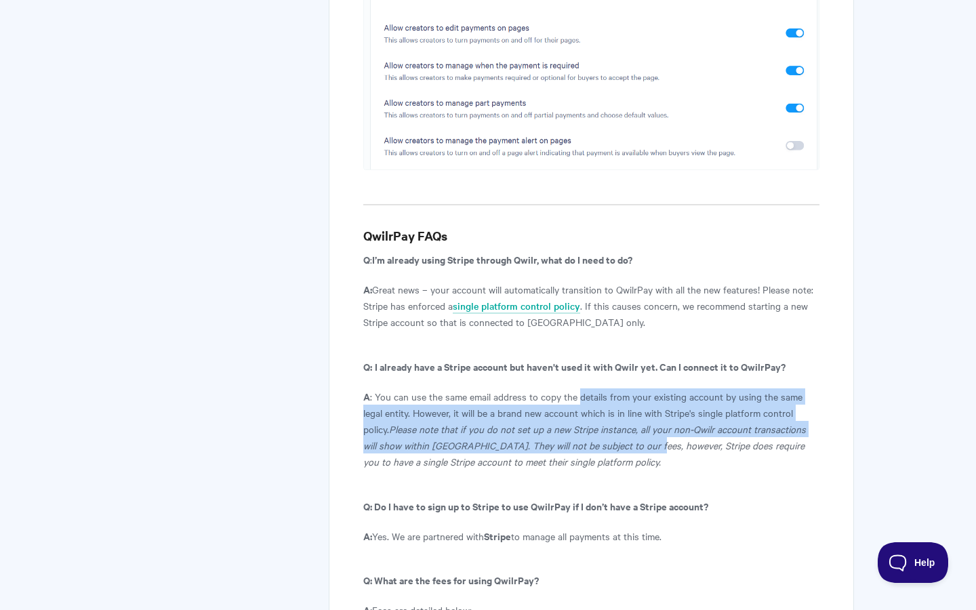
click at [615, 422] on icon "Please note that if you do not set up a new Stripe instance, all your non-Qwilr…" at bounding box center [584, 445] width 443 height 46
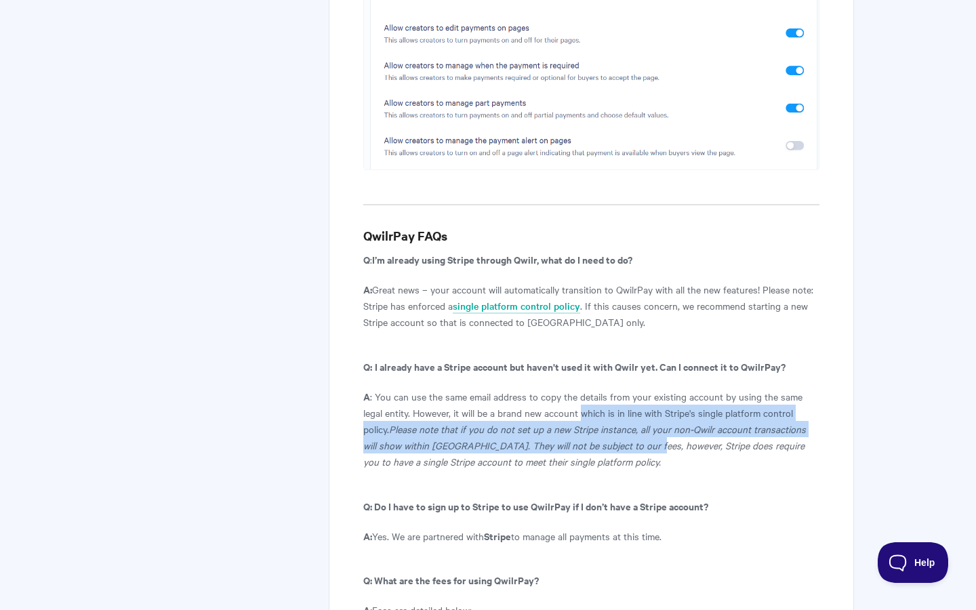
drag, startPoint x: 615, startPoint y: 285, endPoint x: 583, endPoint y: 239, distance: 57.0
click at [583, 388] on p "A : You can use the same email address to copy the details from your existing a…" at bounding box center [591, 428] width 456 height 81
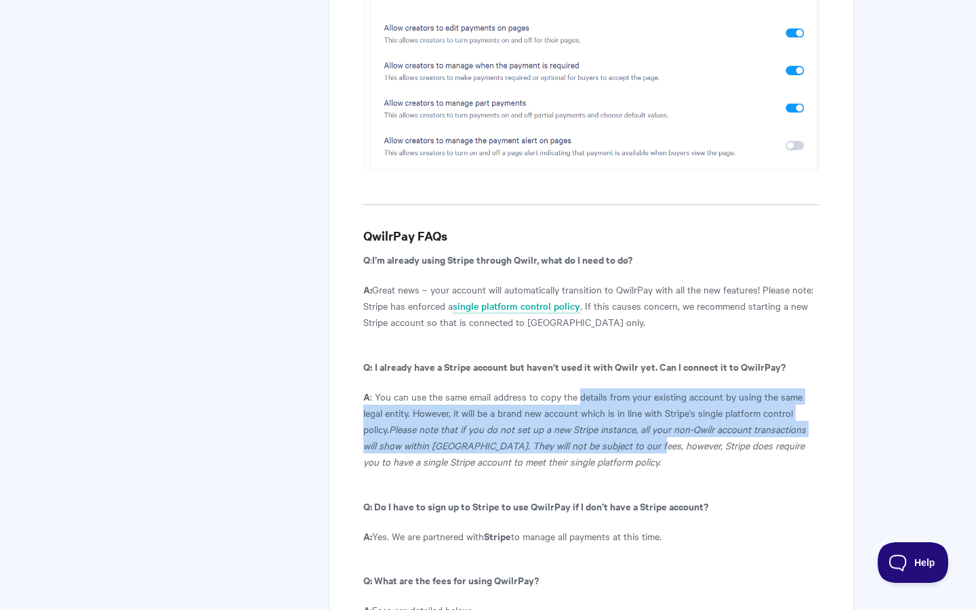
click at [583, 388] on p "A : You can use the same email address to copy the details from your existing a…" at bounding box center [591, 428] width 456 height 81
drag, startPoint x: 583, startPoint y: 239, endPoint x: 613, endPoint y: 285, distance: 54.9
click at [613, 388] on p "A : You can use the same email address to copy the details from your existing a…" at bounding box center [591, 428] width 456 height 81
click at [613, 422] on icon "Please note that if you do not set up a new Stripe instance, all your non-Qwilr…" at bounding box center [584, 445] width 443 height 46
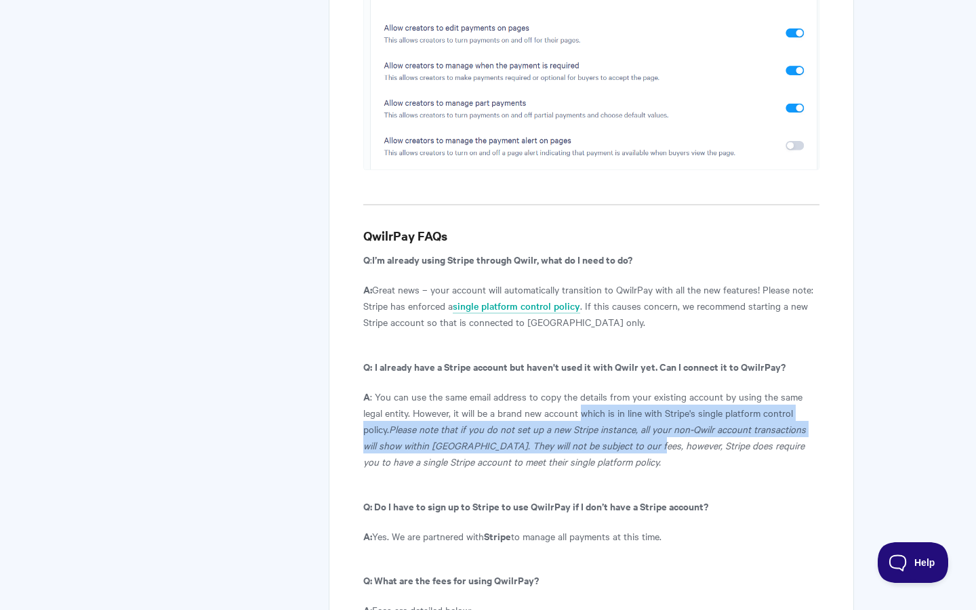
drag, startPoint x: 613, startPoint y: 285, endPoint x: 582, endPoint y: 232, distance: 60.4
click at [582, 388] on p "A : You can use the same email address to copy the details from your existing a…" at bounding box center [591, 428] width 456 height 81
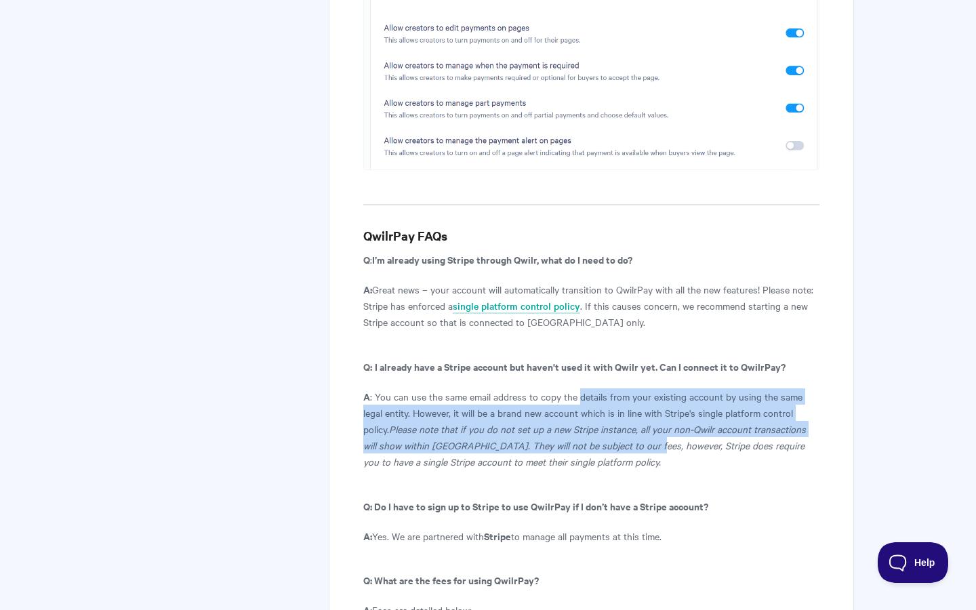
click at [582, 388] on p "A : You can use the same email address to copy the details from your existing a…" at bounding box center [591, 428] width 456 height 81
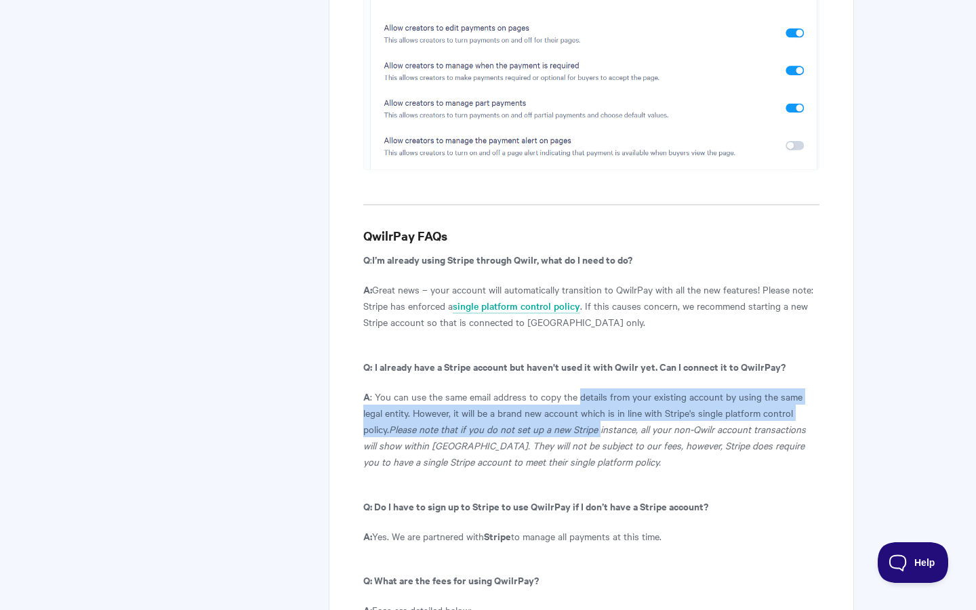
drag, startPoint x: 582, startPoint y: 232, endPoint x: 604, endPoint y: 274, distance: 46.7
click at [604, 388] on p "A : You can use the same email address to copy the details from your existing a…" at bounding box center [591, 428] width 456 height 81
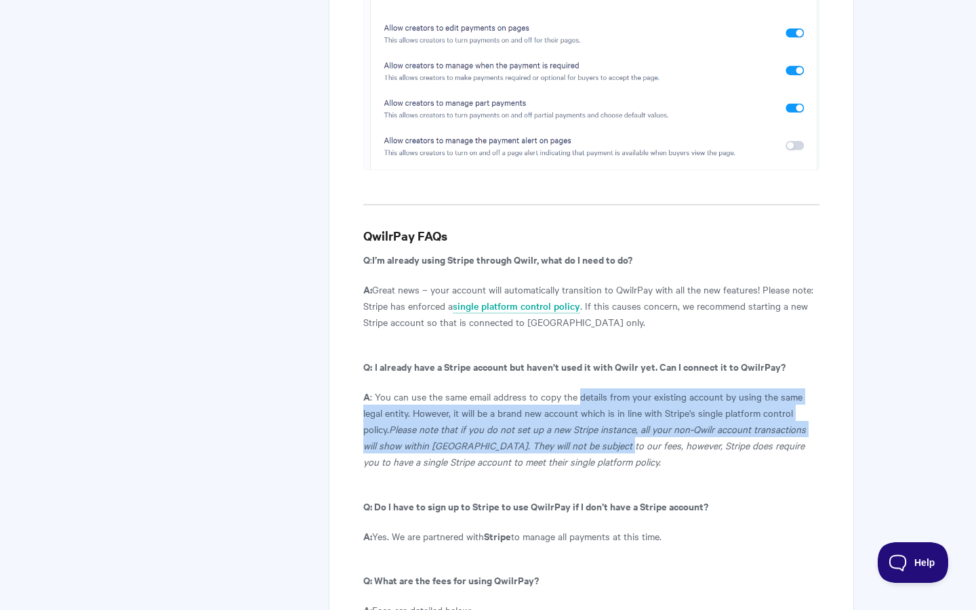
click at [604, 422] on icon "Please note that if you do not set up a new Stripe instance, all your non-Qwilr…" at bounding box center [584, 445] width 443 height 46
drag, startPoint x: 604, startPoint y: 274, endPoint x: 573, endPoint y: 224, distance: 58.1
click at [573, 388] on p "A : You can use the same email address to copy the details from your existing a…" at bounding box center [591, 428] width 456 height 81
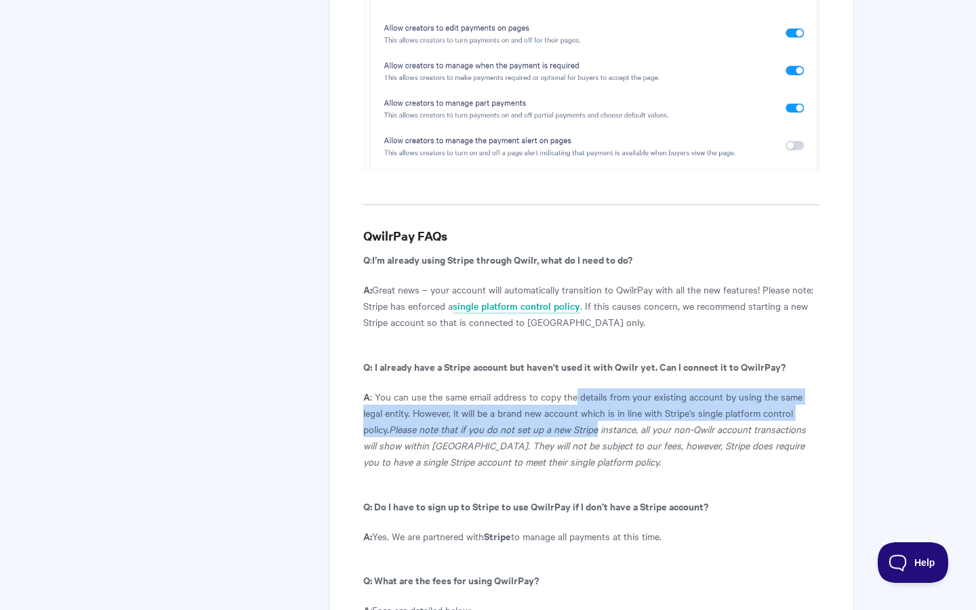
drag, startPoint x: 573, startPoint y: 224, endPoint x: 600, endPoint y: 270, distance: 53.1
click at [600, 388] on p "A : You can use the same email address to copy the details from your existing a…" at bounding box center [591, 428] width 456 height 81
drag, startPoint x: 600, startPoint y: 270, endPoint x: 577, endPoint y: 231, distance: 45.6
click at [577, 388] on p "A : You can use the same email address to copy the details from your existing a…" at bounding box center [591, 428] width 456 height 81
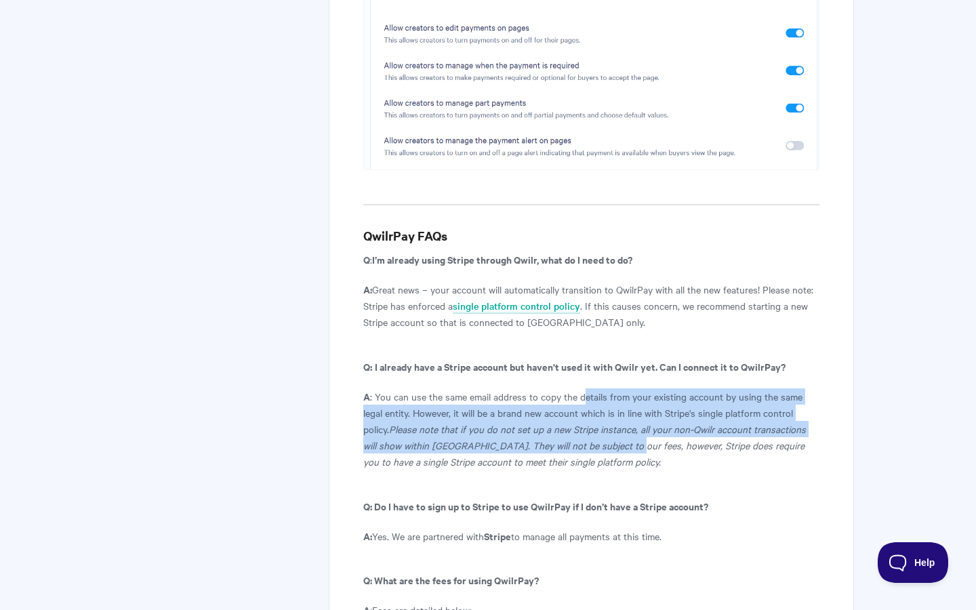
drag
click at [583, 388] on p "A : You can use the same email address to copy the details from your existing a…" at bounding box center [591, 428] width 456 height 81
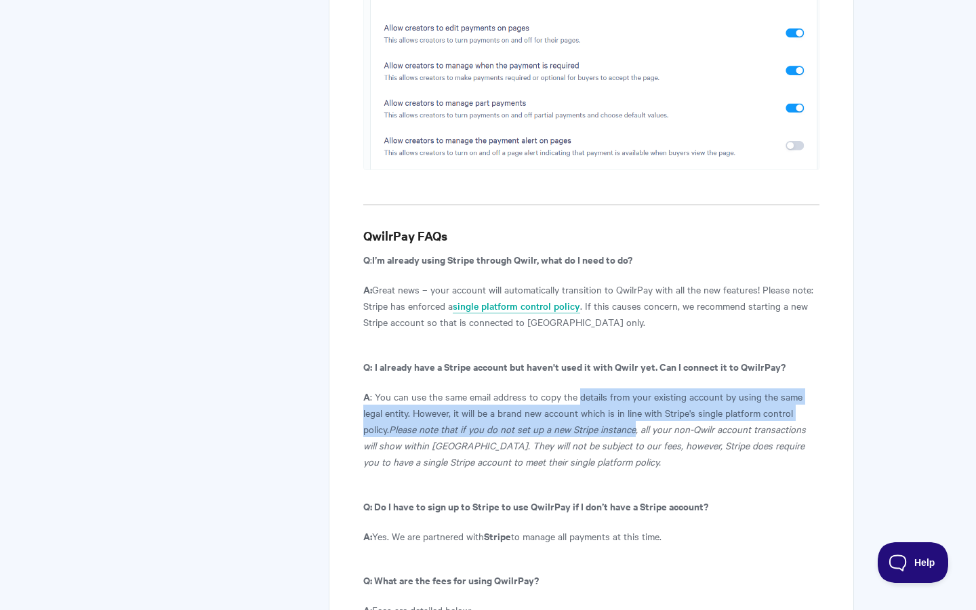
click at [607, 388] on p "A : You can use the same email address to copy the details from your existing a…" at bounding box center [591, 428] width 456 height 81
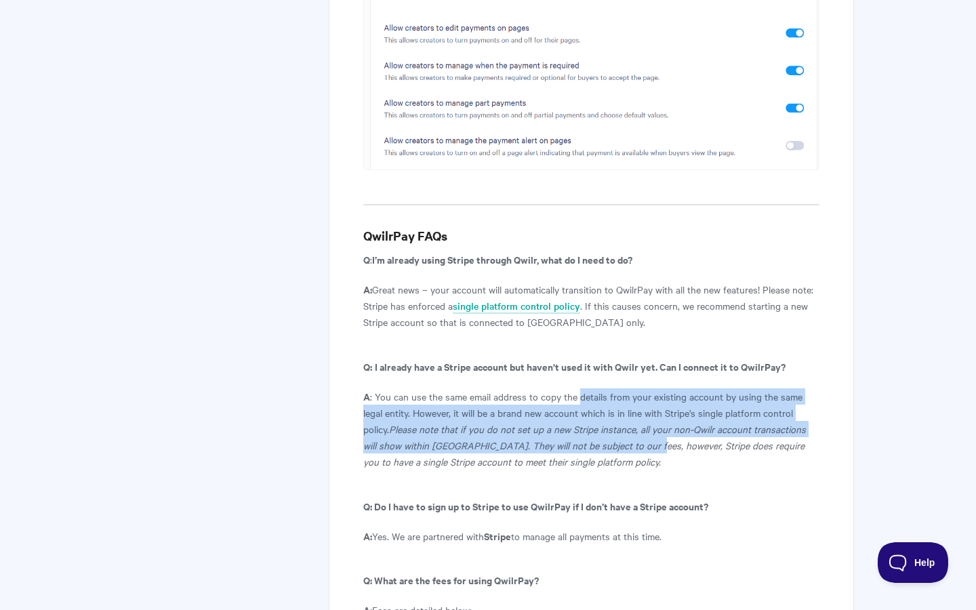
click at [607, 422] on icon "Please note that if you do not set up a new Stripe instance, all your non-Qwilr…" at bounding box center [584, 445] width 443 height 46
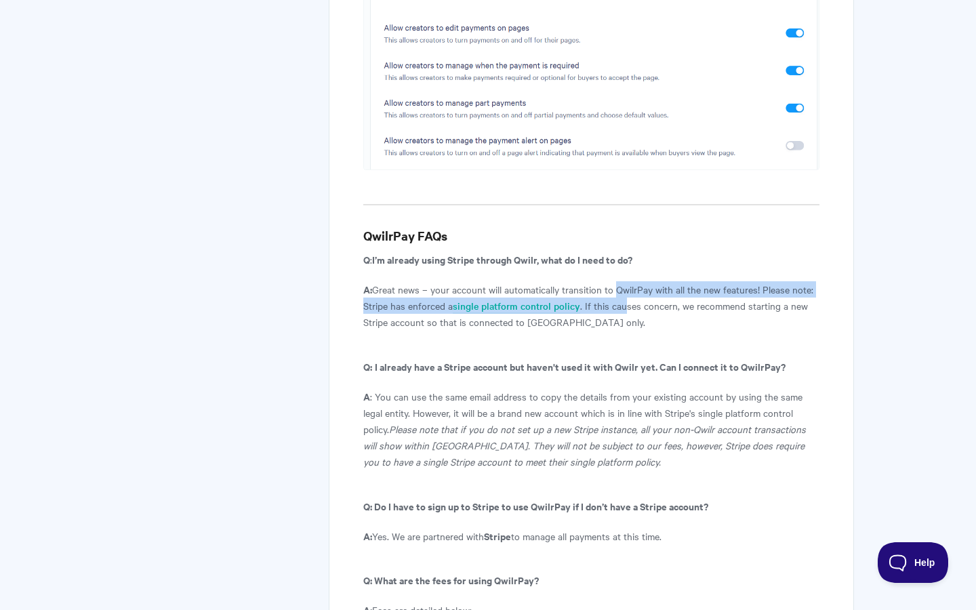
click at [612, 281] on p "A: Great news – your account will automatically transition to QwilrPay with all…" at bounding box center [591, 305] width 456 height 49
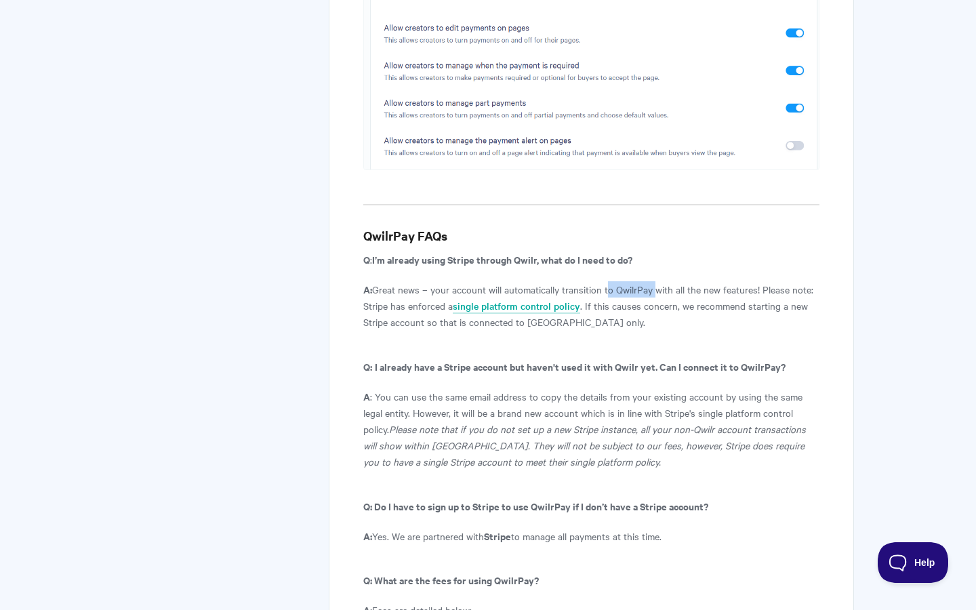
click at [623, 281] on p "A: Great news – your account will automatically transition to QwilrPay with all…" at bounding box center [591, 305] width 456 height 49
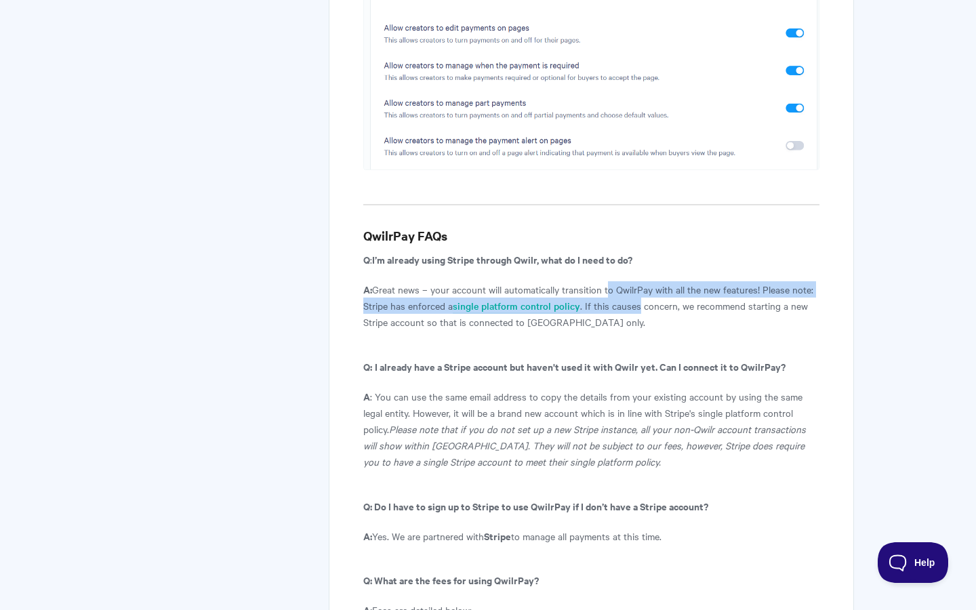
click at [623, 281] on p "A: Great news – your account will automatically transition to QwilrPay with all…" at bounding box center [591, 305] width 456 height 49
click at [616, 281] on p "A: Great news – your account will automatically transition to QwilrPay with all…" at bounding box center [591, 305] width 456 height 49
click at [628, 281] on p "A: Great news – your account will automatically transition to QwilrPay with all…" at bounding box center [591, 305] width 456 height 49
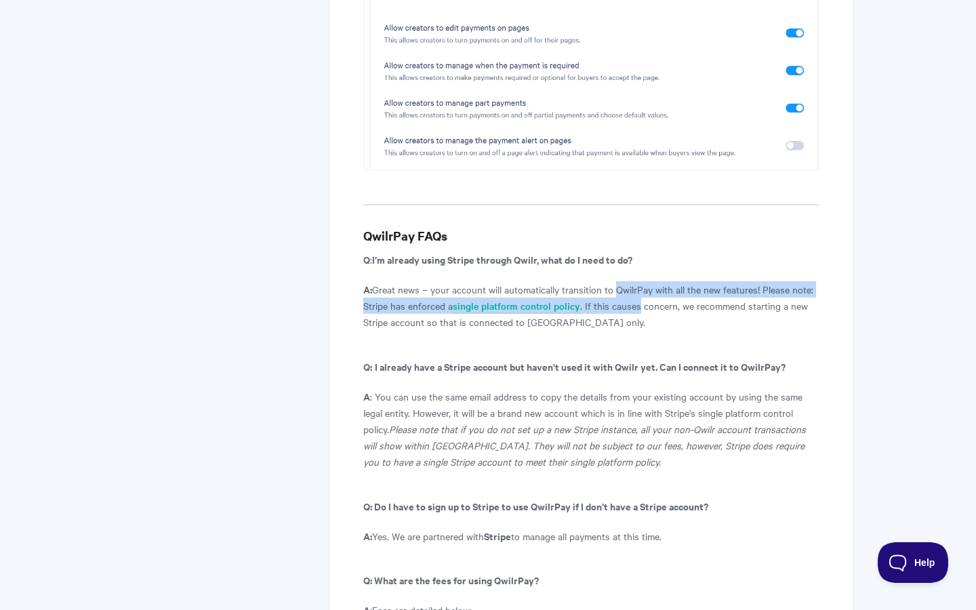
click at [613, 281] on p "A: Great news – your account will automatically transition to QwilrPay with all…" at bounding box center [591, 305] width 456 height 49
click at [621, 281] on p "A: Great news – your account will automatically transition to QwilrPay with all…" at bounding box center [591, 305] width 456 height 49
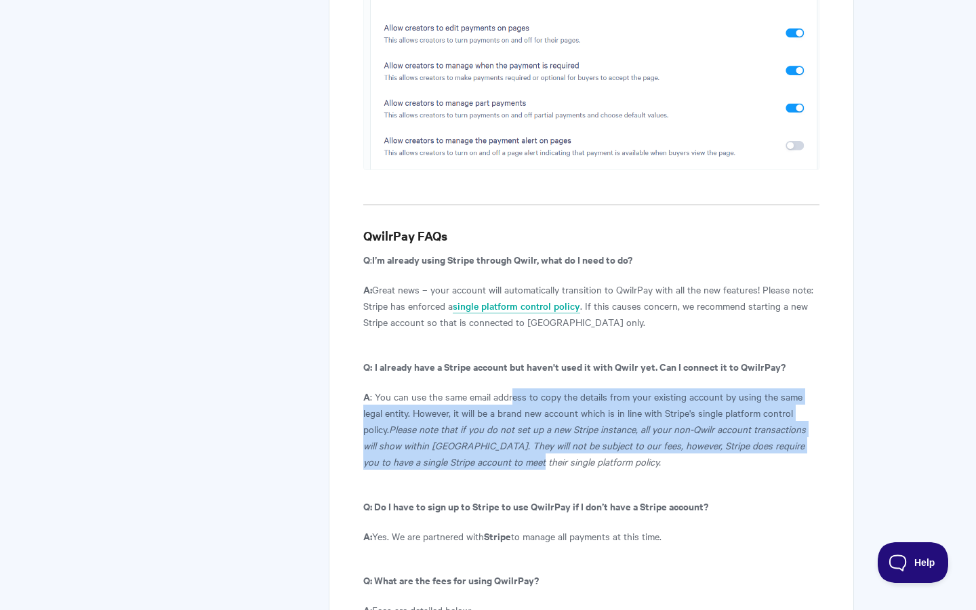
click at [504, 388] on p "A : You can use the same email address to copy the details from your existing a…" at bounding box center [591, 428] width 456 height 81
click at [504, 422] on icon "Please note that if you do not set up a new Stripe instance, all your non-Qwilr…" at bounding box center [584, 445] width 443 height 46
click at [504, 388] on p "A : You can use the same email address to copy the details from your existing a…" at bounding box center [591, 428] width 456 height 81
click at [491, 388] on p "A : You can use the same email address to copy the details from your existing a…" at bounding box center [591, 428] width 456 height 81
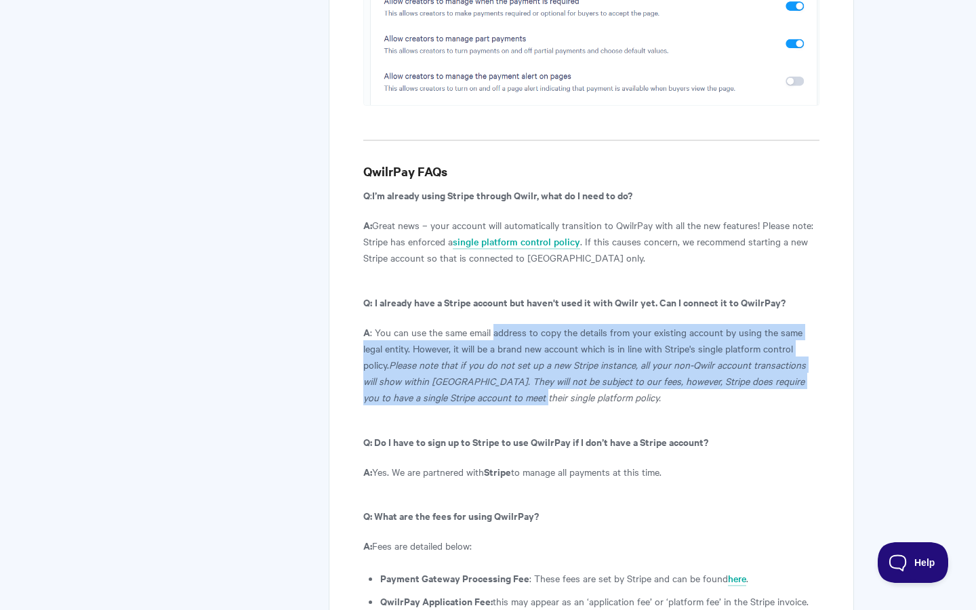
scroll to position [7202, 0]
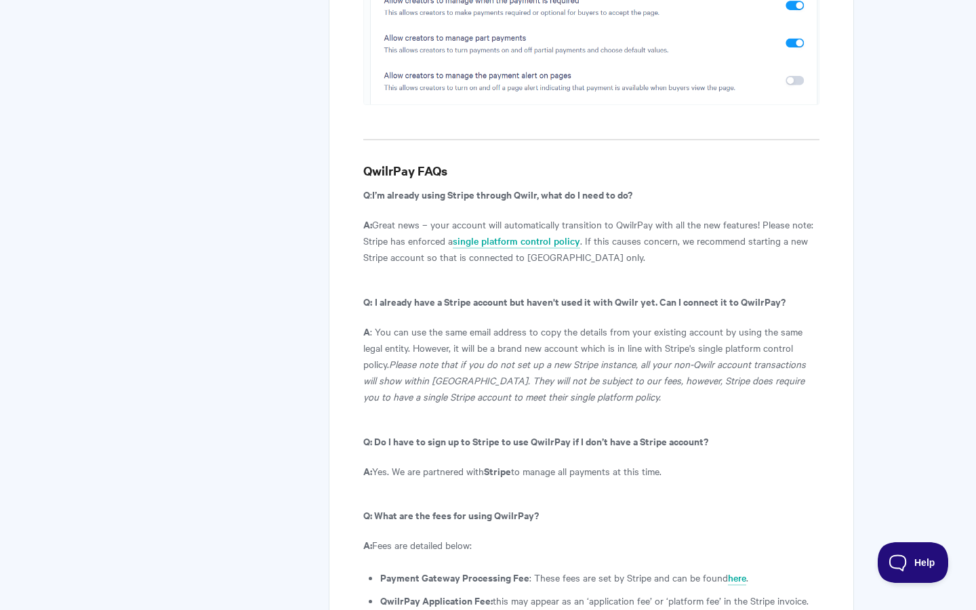
click at [484, 463] on p "A: Yes. We are partnered with Stripe to manage all payments at this time." at bounding box center [591, 471] width 456 height 16
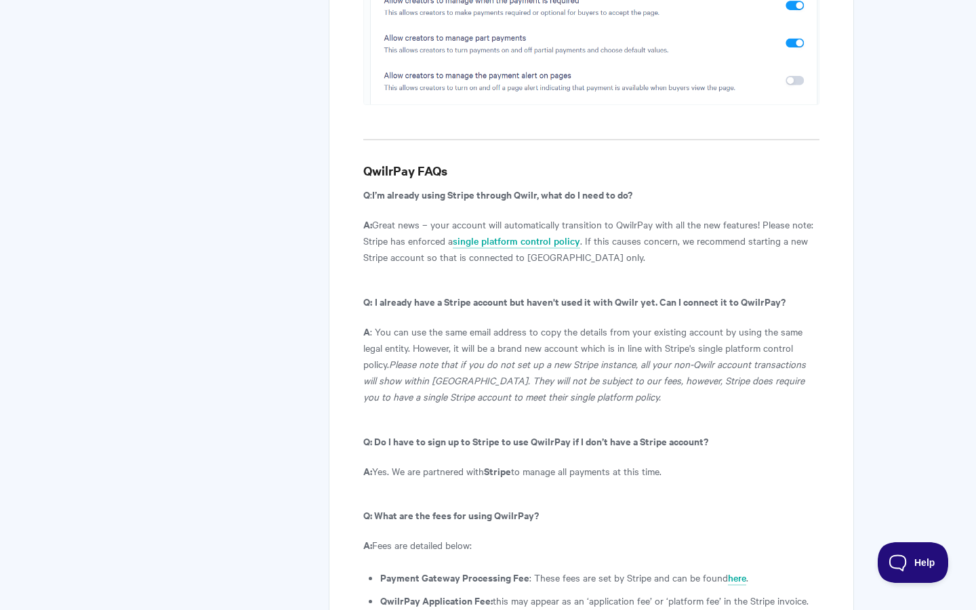
click at [484, 463] on p "A: Yes. We are partnered with Stripe to manage all payments at this time." at bounding box center [591, 471] width 456 height 16
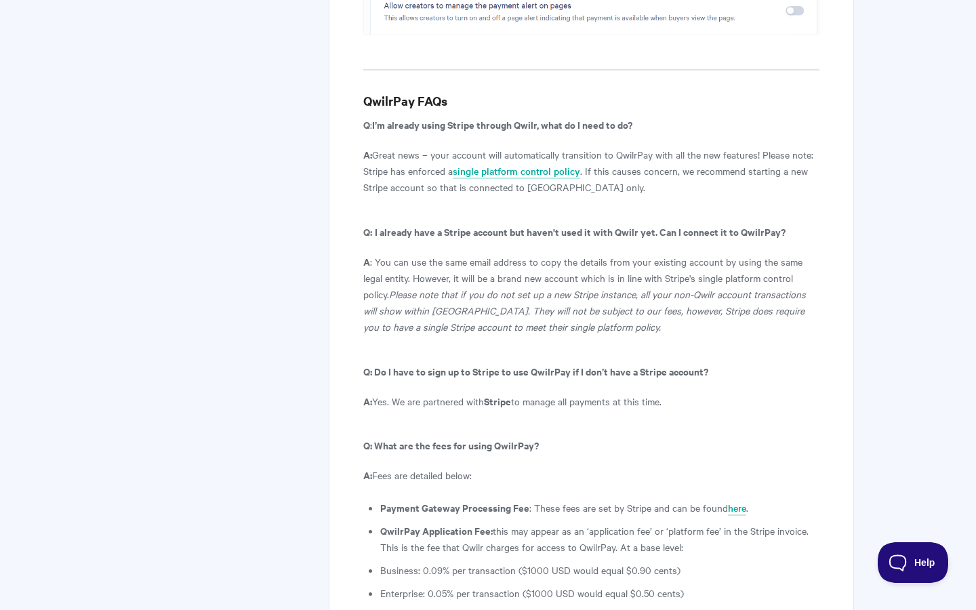
scroll to position [7278, 0]
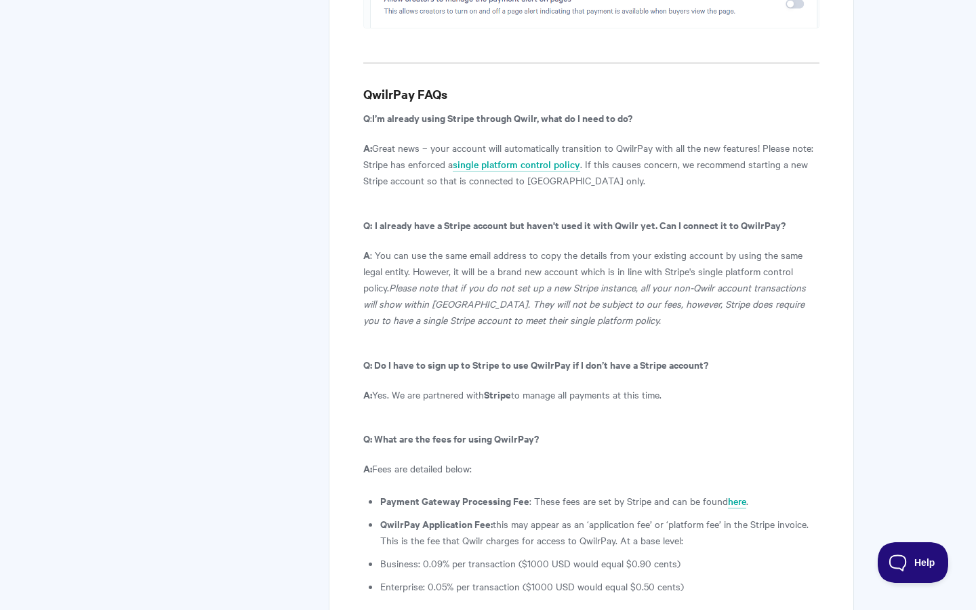
click at [442, 460] on p "A: Fees are detailed below:" at bounding box center [591, 468] width 456 height 16
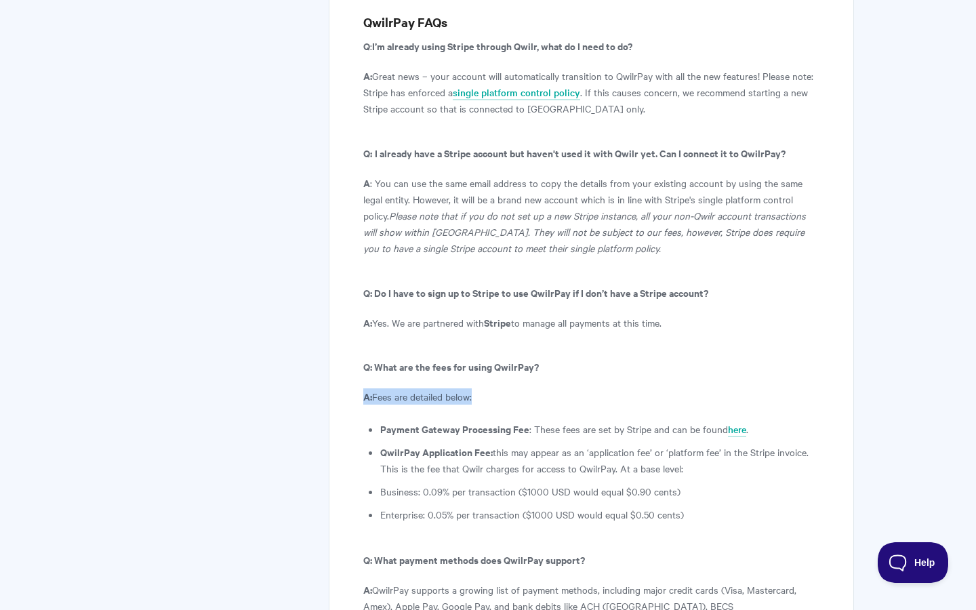
scroll to position [7351, 0]
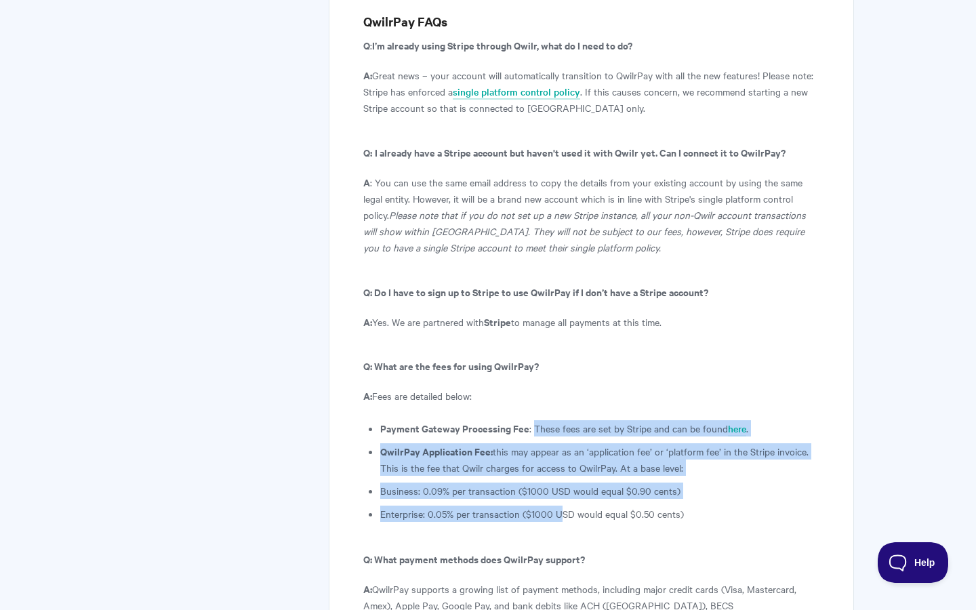
click at [560, 420] on ul "Payment Gateway Processing Fee : These fees are set by Stripe and can be found …" at bounding box center [599, 471] width 439 height 102
click at [560, 506] on li "Enterprise: 0.05% per transaction ($1000 USD would equal $0.50 cents)" at bounding box center [599, 514] width 439 height 16
click at [543, 420] on ul "Payment Gateway Processing Fee : These fees are set by Stripe and can be found …" at bounding box center [599, 471] width 439 height 102
click at [543, 420] on li "Payment Gateway Processing Fee : These fees are set by Stripe and can be found …" at bounding box center [599, 428] width 439 height 16
click at [556, 420] on ul "Payment Gateway Processing Fee : These fees are set by Stripe and can be found …" at bounding box center [599, 471] width 439 height 102
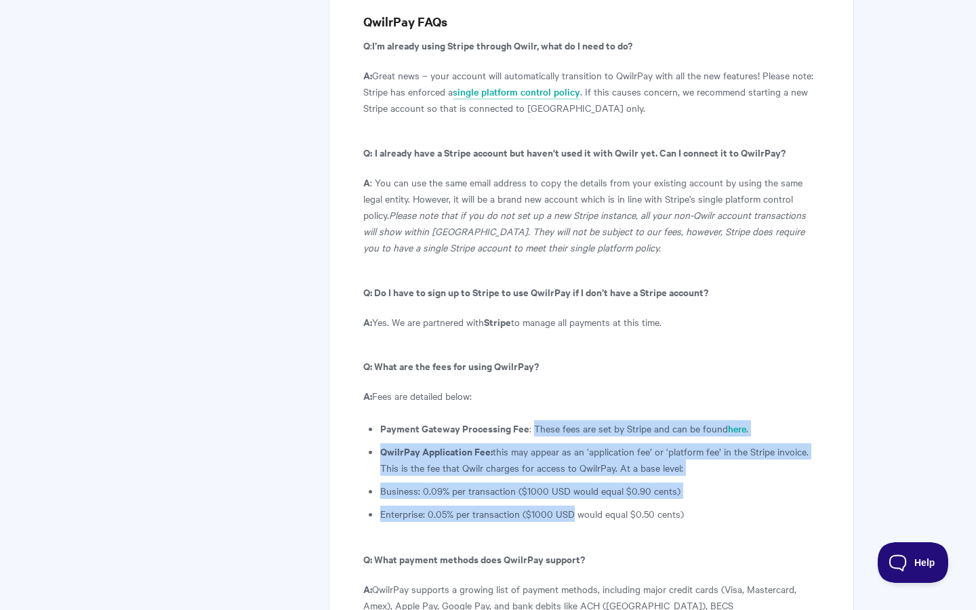
click at [556, 506] on li "Enterprise: 0.05% per transaction ($1000 USD would equal $0.50 cents)" at bounding box center [599, 514] width 439 height 16
click at [544, 420] on ul "Payment Gateway Processing Fee : These fees are set by Stripe and can be found …" at bounding box center [599, 471] width 439 height 102
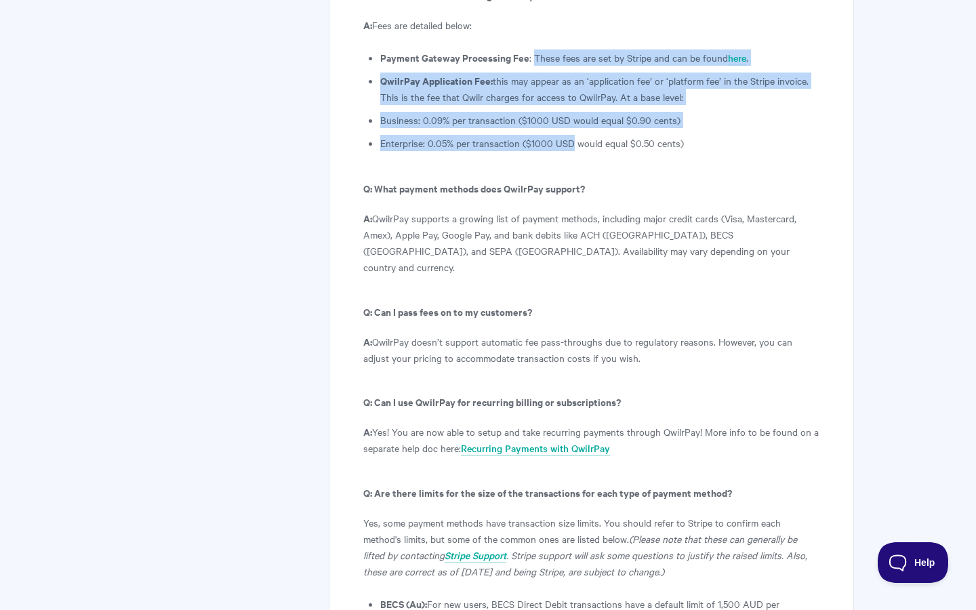
scroll to position [7738, 0]
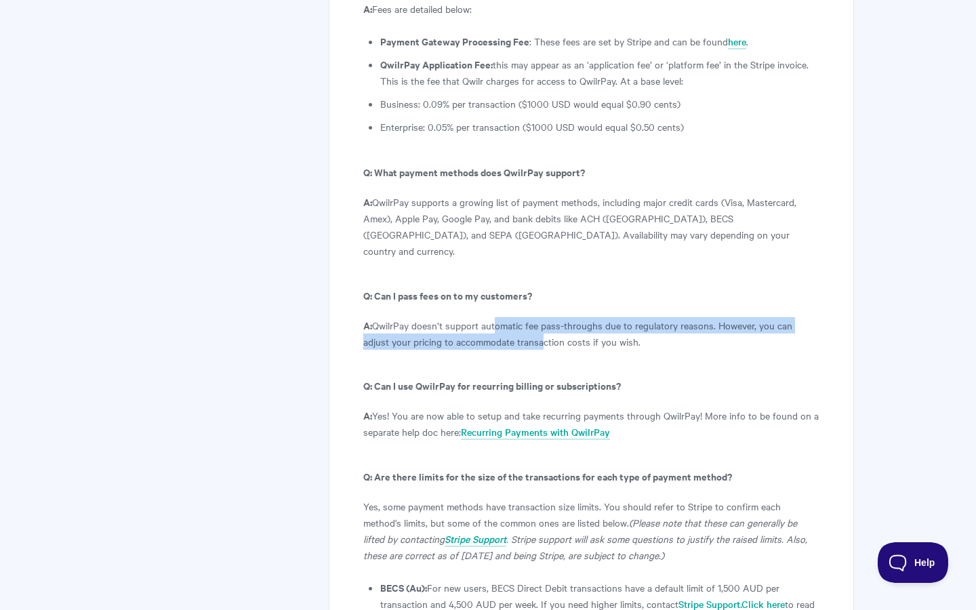
click at [492, 317] on p "A: QwilrPay doesn’t support automatic fee pass-throughs due to regulatory reaso…" at bounding box center [591, 333] width 456 height 33
click at [496, 317] on p "A: QwilrPay doesn’t support automatic fee pass-throughs due to regulatory reaso…" at bounding box center [591, 333] width 456 height 33
click at [490, 317] on p "A: QwilrPay doesn’t support automatic fee pass-throughs due to regulatory reaso…" at bounding box center [591, 333] width 456 height 33
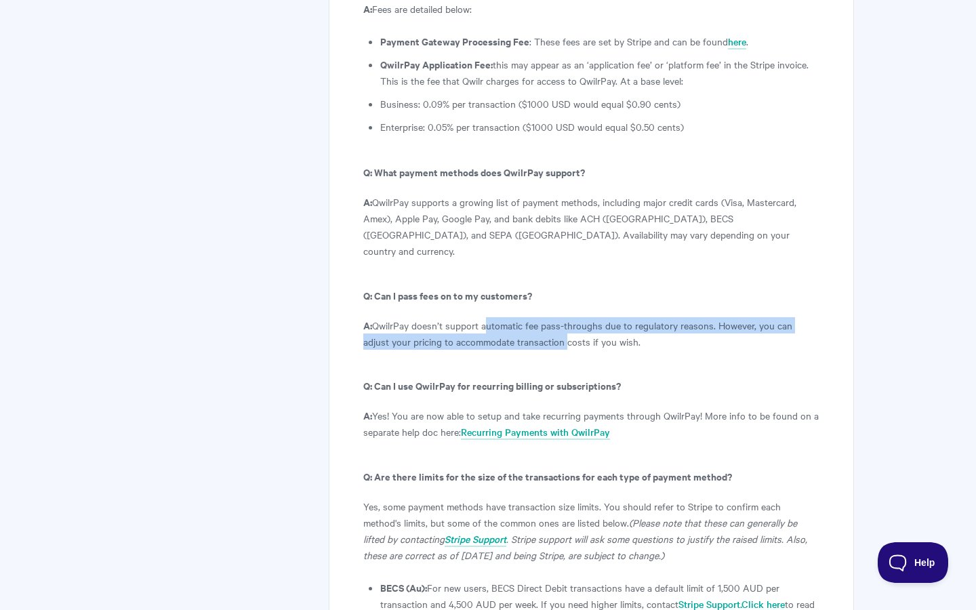
scroll to position [7788, 0]
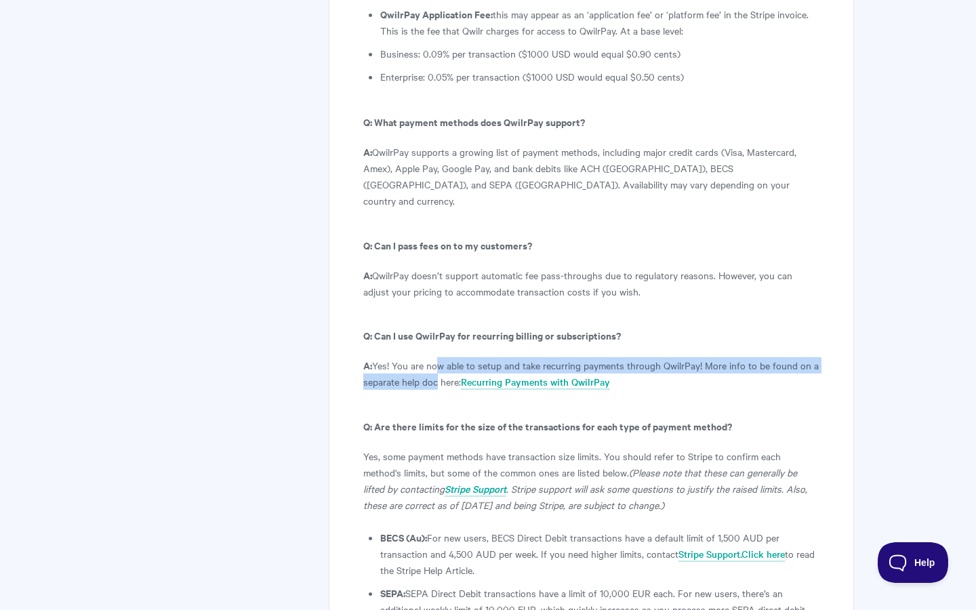
click at [436, 357] on p "A: Yes! You are now able to setup and take recurring payments through QwilrPay!…" at bounding box center [591, 373] width 456 height 33
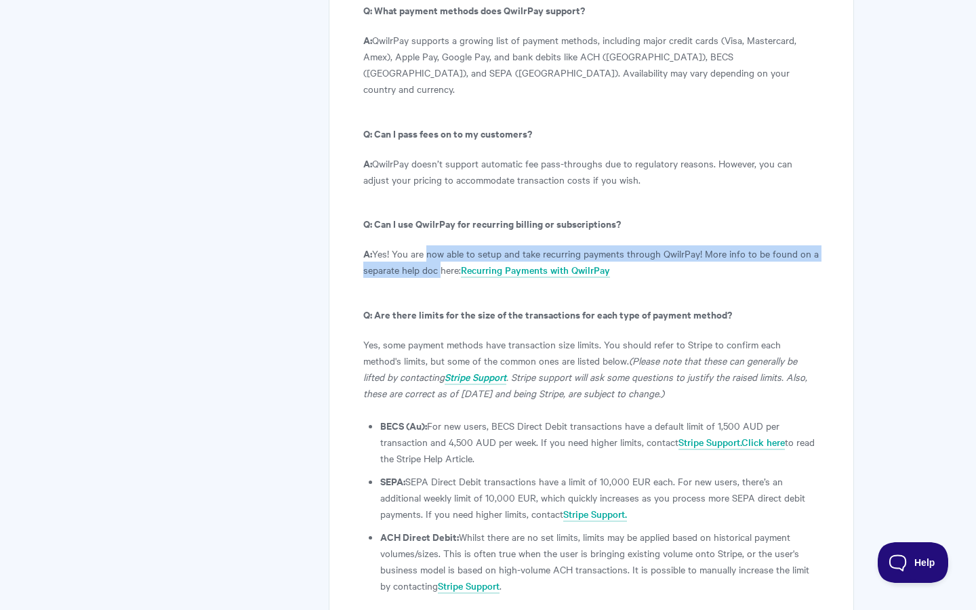
scroll to position [7936, 0]
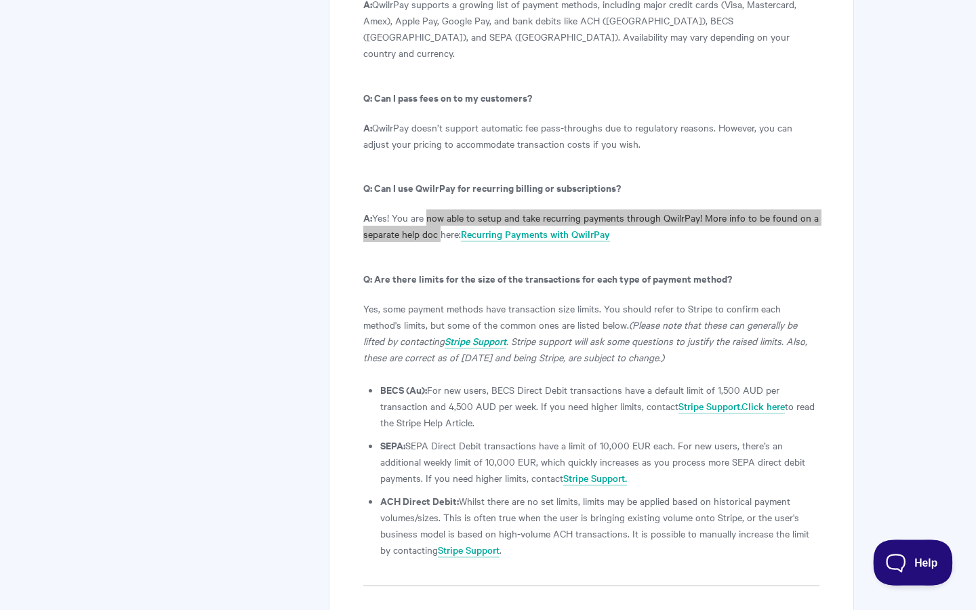
click at [907, 557] on span "Help" at bounding box center [908, 559] width 70 height 9
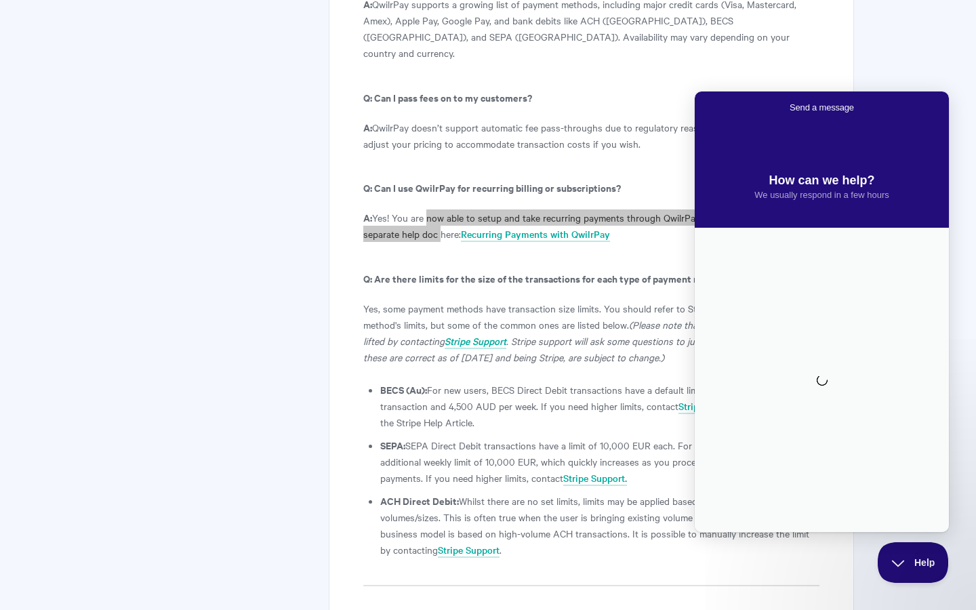
scroll to position [0, 0]
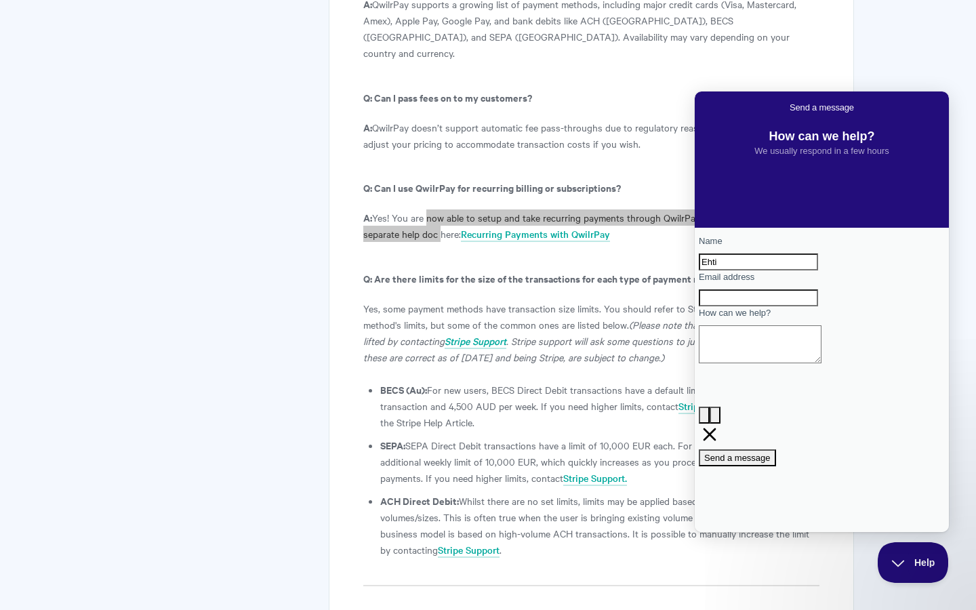
type input "Ehti"
click at [729, 307] on input "Email address" at bounding box center [758, 298] width 119 height 18
type input "[EMAIL_ADDRESS][DOMAIN_NAME]"
click at [759, 363] on textarea "How can we help?" at bounding box center [760, 344] width 123 height 38
type textarea "G"
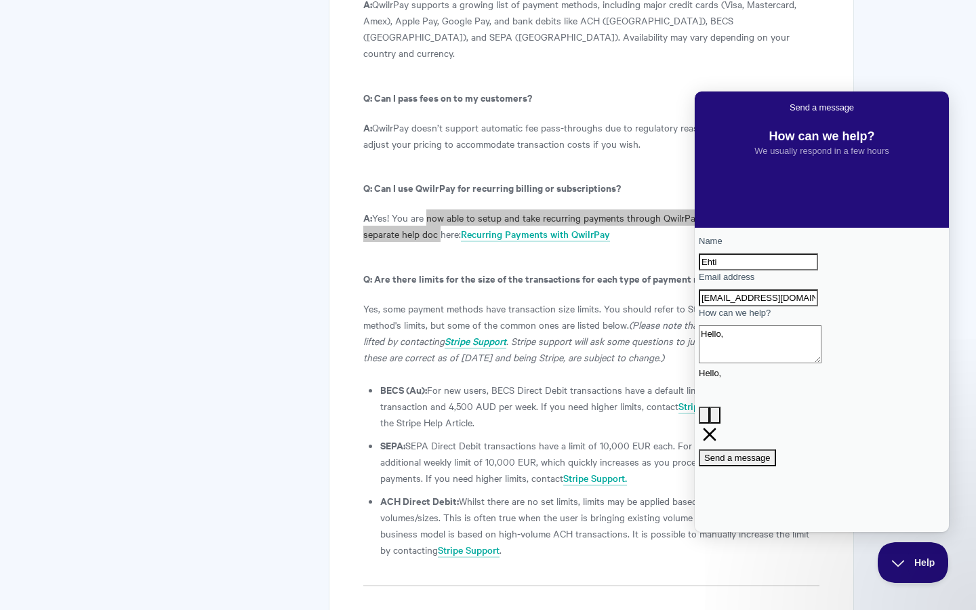
click at [760, 363] on textarea "Hello," at bounding box center [760, 344] width 123 height 38
paste textarea "i Qwilr team, I’m based in the [GEOGRAPHIC_DATA] and have a UK Stripe account, …"
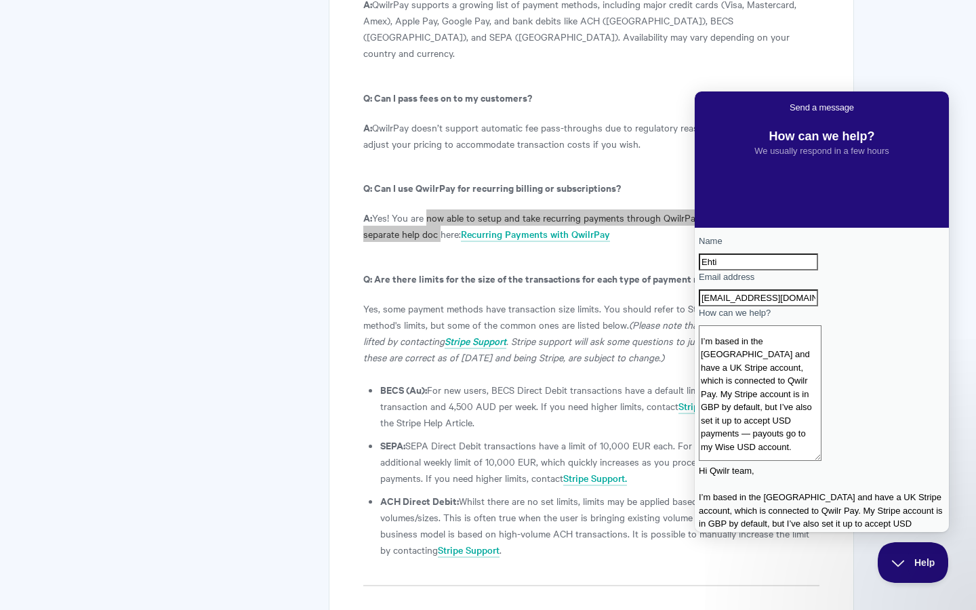
scroll to position [20, 0]
click at [821, 390] on textarea "Hi Qwilr team, I’m based in the [GEOGRAPHIC_DATA] and have a UK Stripe account,…" at bounding box center [760, 393] width 123 height 136
drag, startPoint x: 868, startPoint y: 390, endPoint x: 764, endPoint y: 390, distance: 103.7
click at [764, 390] on textarea "Hi Qwilr team, I’m based in the [GEOGRAPHIC_DATA] and have a UK Stripe account,…" at bounding box center [760, 393] width 123 height 136
click at [760, 393] on textarea "Hi Qwilr team, I’m based in the [GEOGRAPHIC_DATA] and have a UK Stripe accoun P…" at bounding box center [760, 393] width 123 height 136
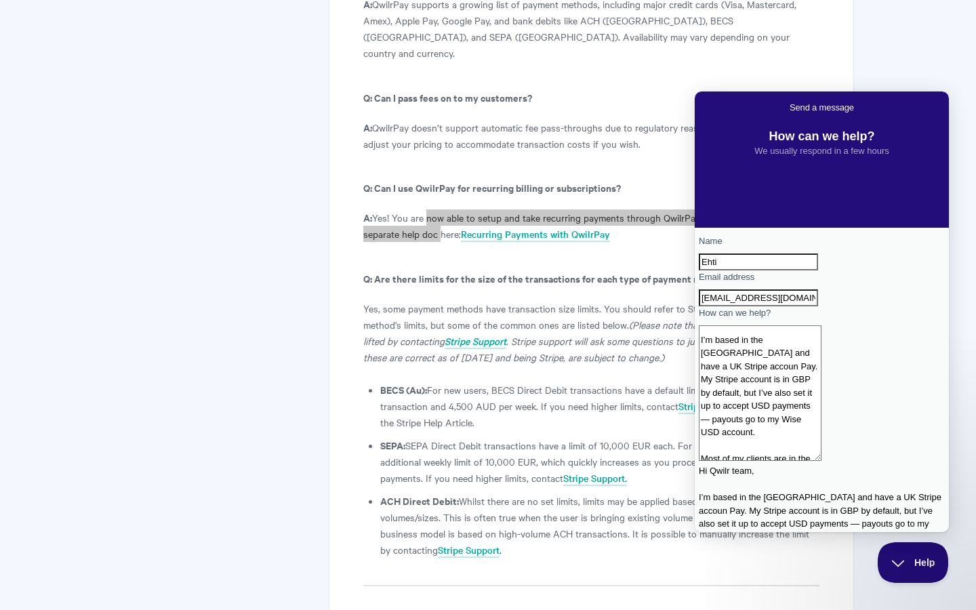
click at [760, 393] on textarea "Hi Qwilr team, I’m based in the [GEOGRAPHIC_DATA] and have a UK Stripe accoun P…" at bounding box center [760, 393] width 123 height 136
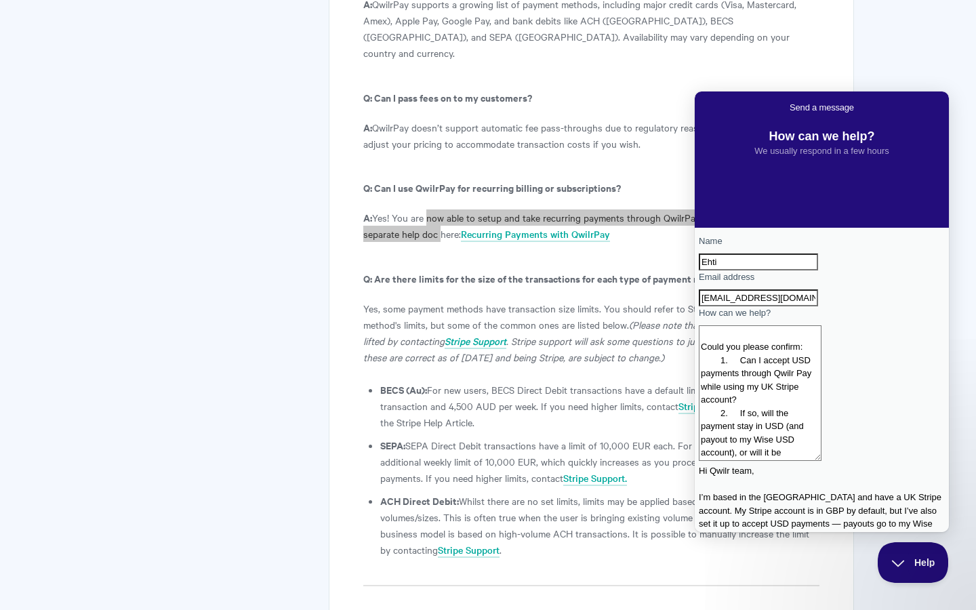
scroll to position [192, 0]
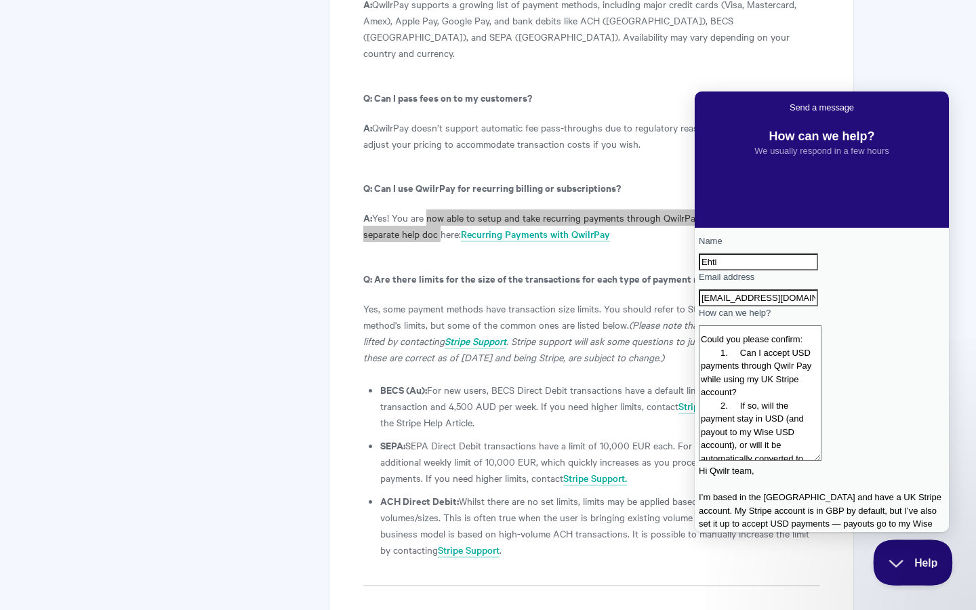
type textarea "Hi Qwilr team, I’m based in the [GEOGRAPHIC_DATA] and have a UK Stripe account.…"
click at [905, 558] on span "Help" at bounding box center [908, 559] width 70 height 9
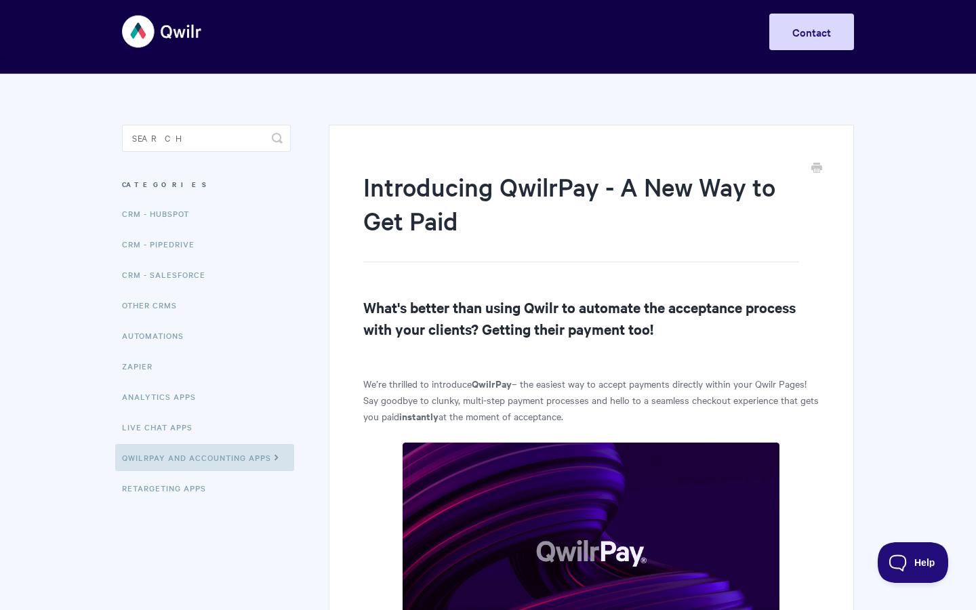
scroll to position [0, 0]
